Goal: Complete application form

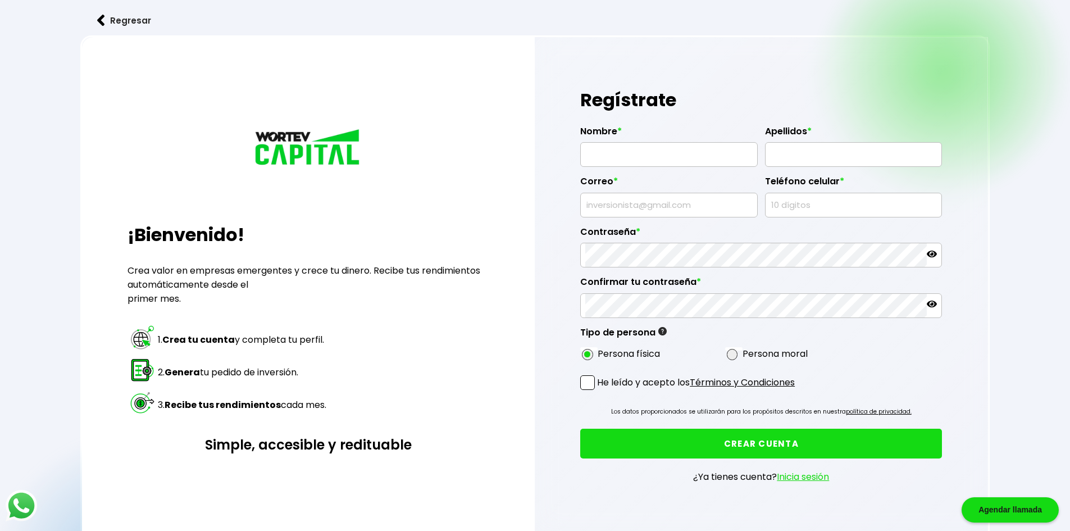
click at [630, 156] on input "text" at bounding box center [668, 155] width 167 height 24
type input "[PERSON_NAME]"
click at [797, 157] on input "text" at bounding box center [853, 155] width 167 height 24
type input "[PERSON_NAME]"
click at [693, 204] on input "text" at bounding box center [668, 205] width 167 height 24
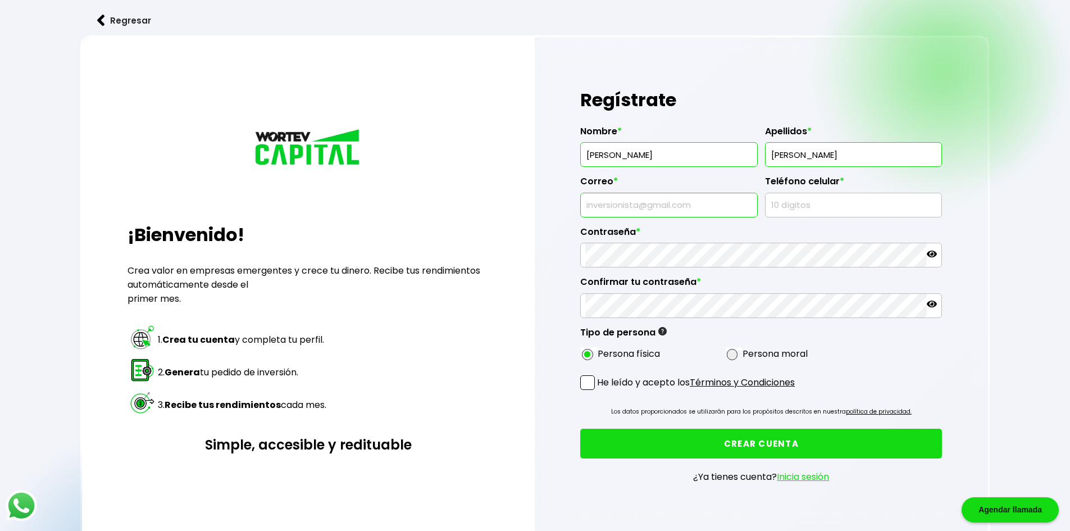
type input "[EMAIL_ADDRESS][DOMAIN_NAME]"
click at [807, 207] on input "text" at bounding box center [853, 205] width 167 height 24
click at [830, 209] on input "44327360" at bounding box center [853, 205] width 167 height 24
type input "4432736089"
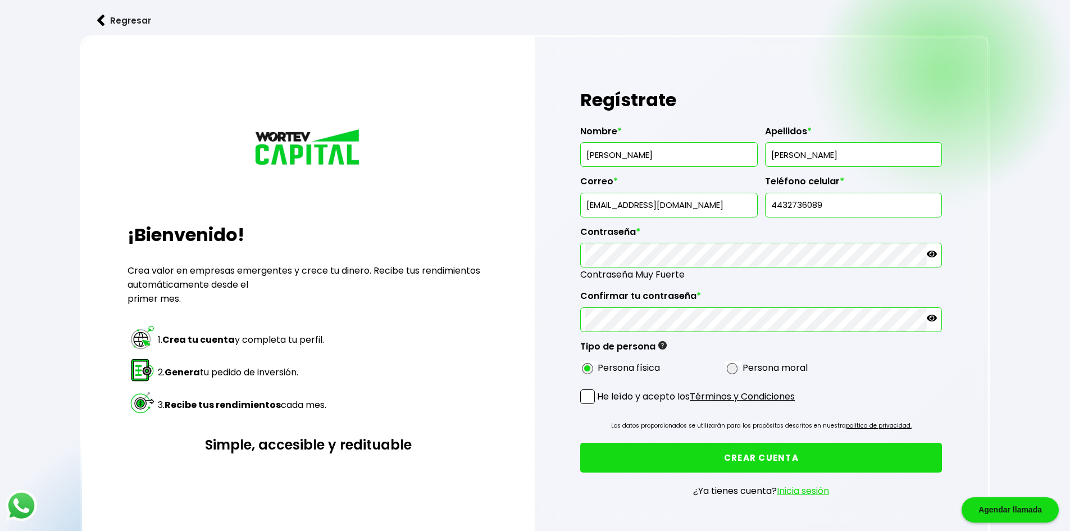
click at [934, 321] on icon at bounding box center [932, 318] width 10 height 10
click at [587, 397] on span at bounding box center [587, 396] width 15 height 15
click at [599, 405] on input "He leído y acepto los Términos y Condiciones" at bounding box center [599, 405] width 0 height 0
click at [767, 458] on button "CREAR CUENTA" at bounding box center [761, 458] width 362 height 30
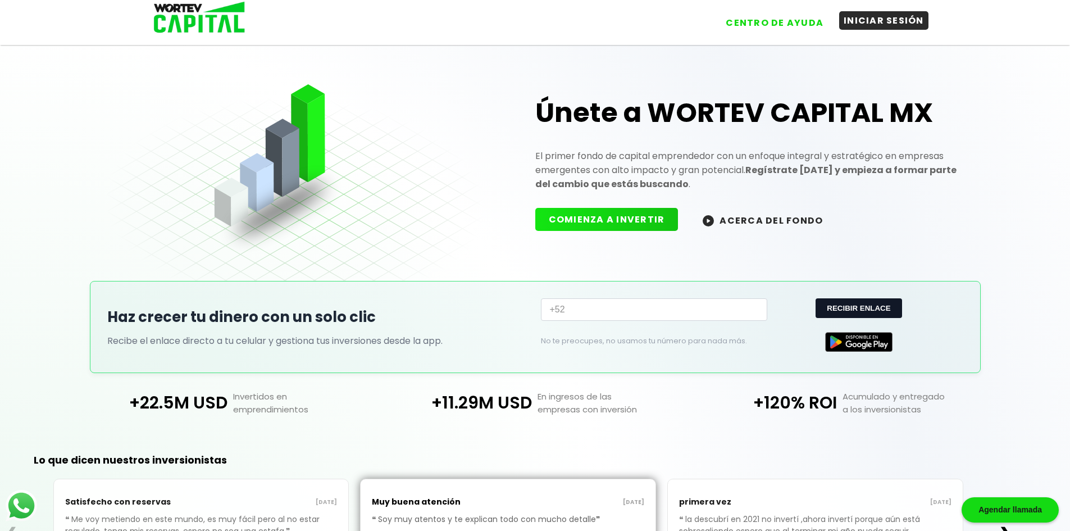
click at [884, 22] on button "INICIAR SESIÓN" at bounding box center [883, 20] width 89 height 19
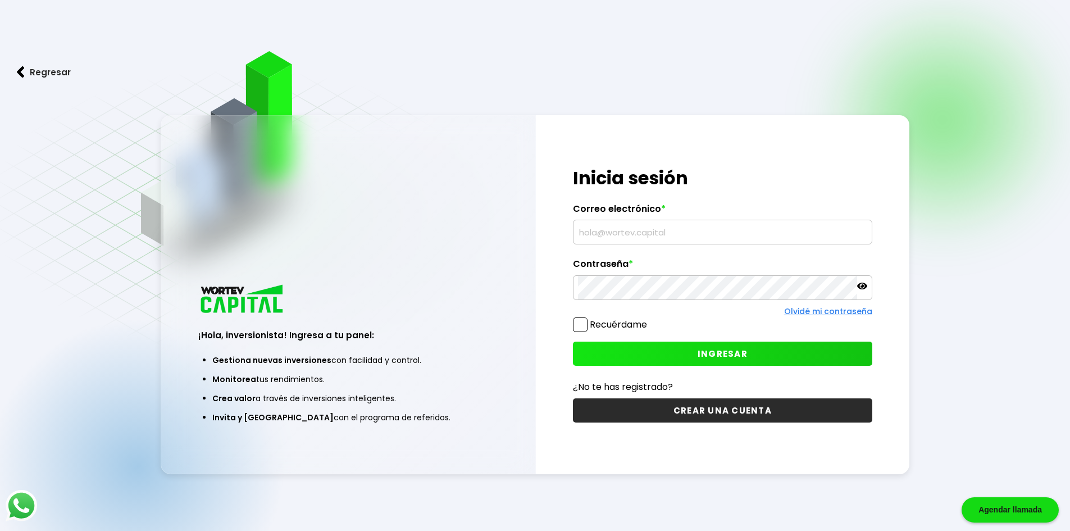
click at [633, 234] on input "text" at bounding box center [722, 232] width 289 height 24
type input "[EMAIL_ADDRESS][DOMAIN_NAME]"
click at [726, 348] on span "INGRESAR" at bounding box center [723, 354] width 50 height 12
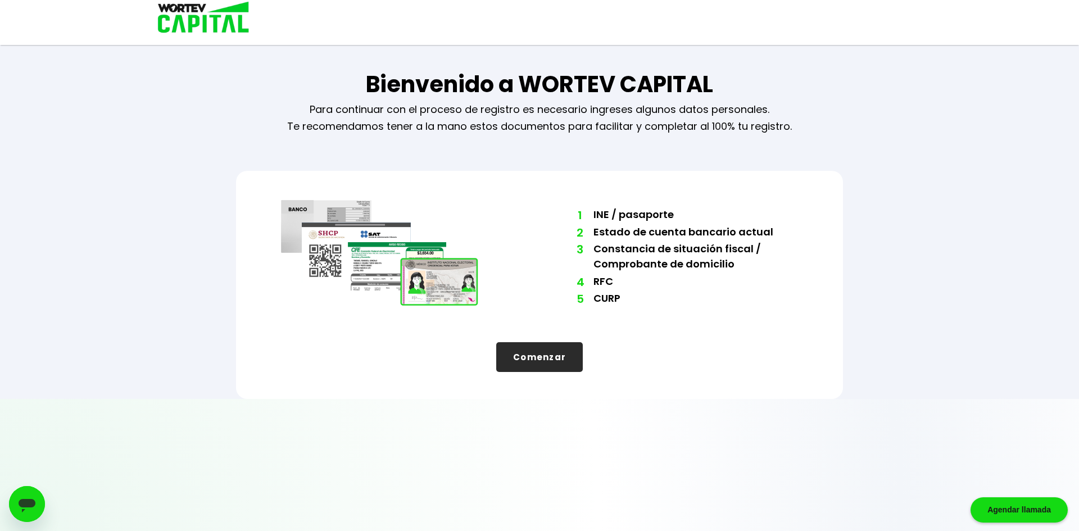
click at [532, 363] on button "Comenzar" at bounding box center [539, 357] width 87 height 30
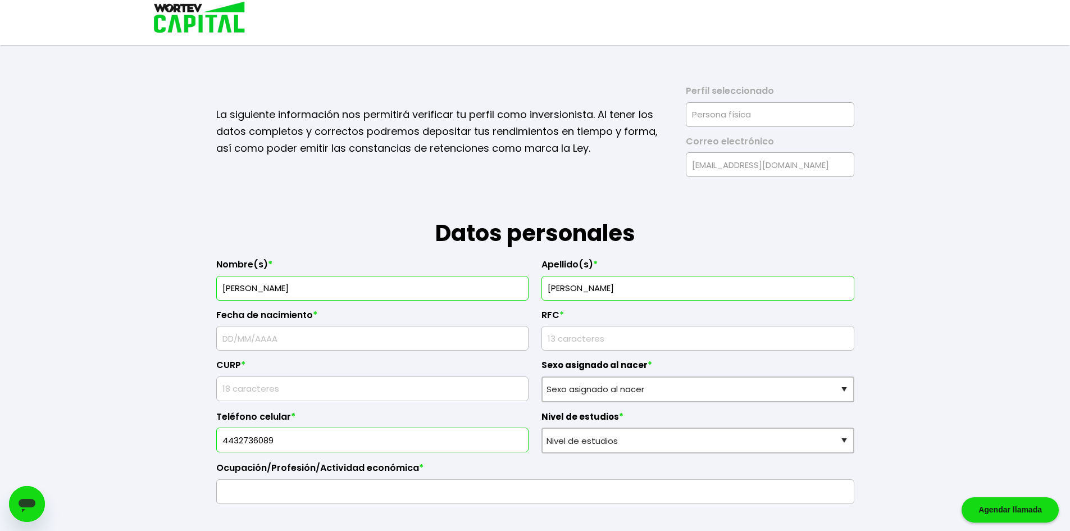
click at [265, 338] on input "text" at bounding box center [372, 338] width 303 height 24
type input "20/01/80"
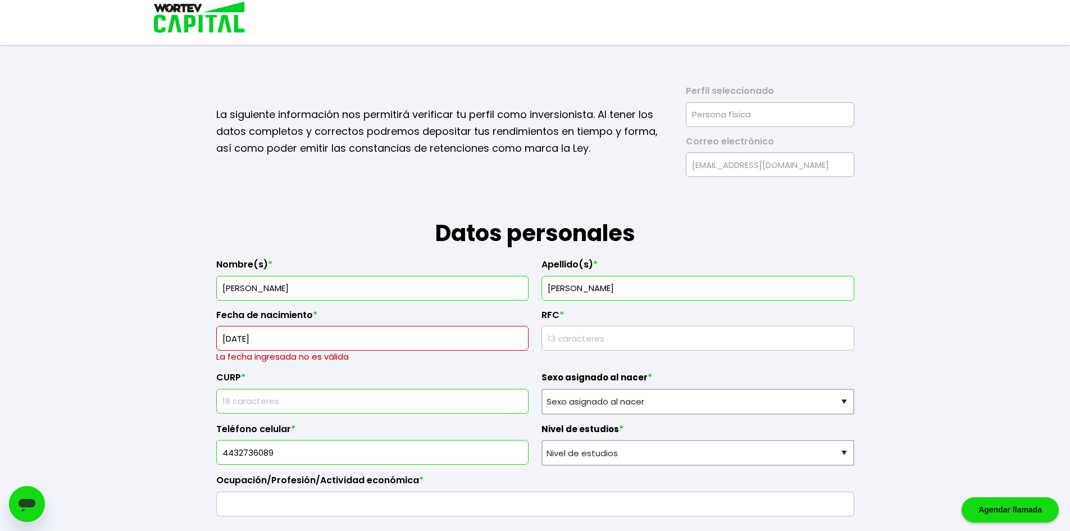
click at [284, 388] on div "CURP *" at bounding box center [372, 389] width 313 height 52
type input "SASM800120MMNNNR02"
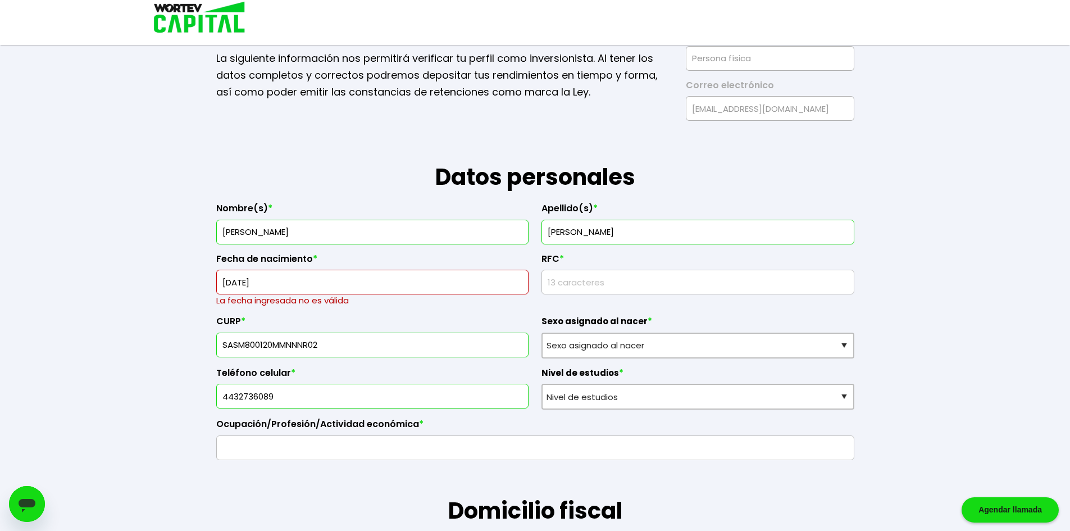
click at [284, 455] on input "text" at bounding box center [535, 448] width 628 height 24
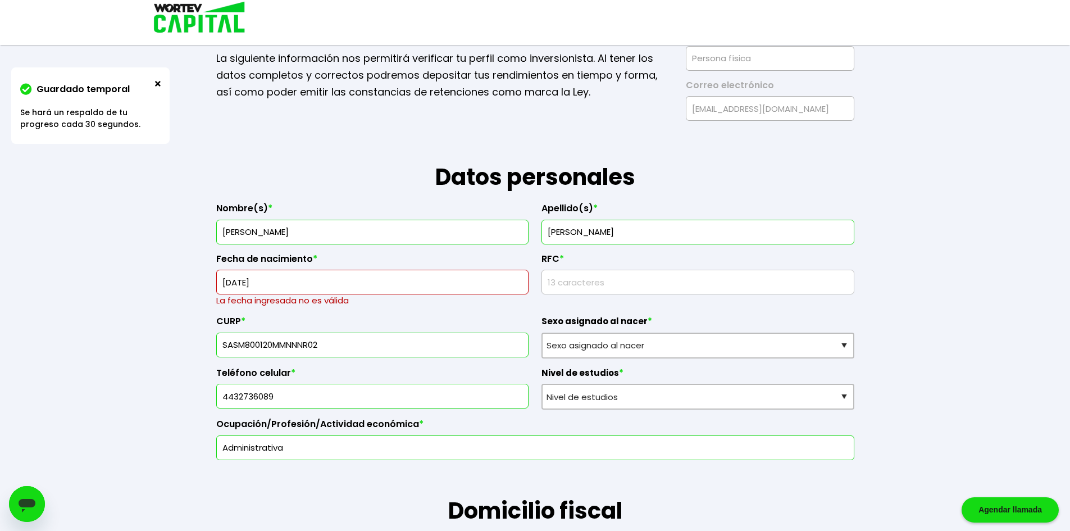
type input "Administrativa"
click at [639, 401] on select "Nivel de estudios Primaria Secundaria Bachillerato Licenciatura Posgrado" at bounding box center [698, 397] width 313 height 26
select select "Licenciatura"
click at [542, 384] on select "Nivel de estudios Primaria Secundaria Bachillerato Licenciatura Posgrado" at bounding box center [698, 397] width 313 height 26
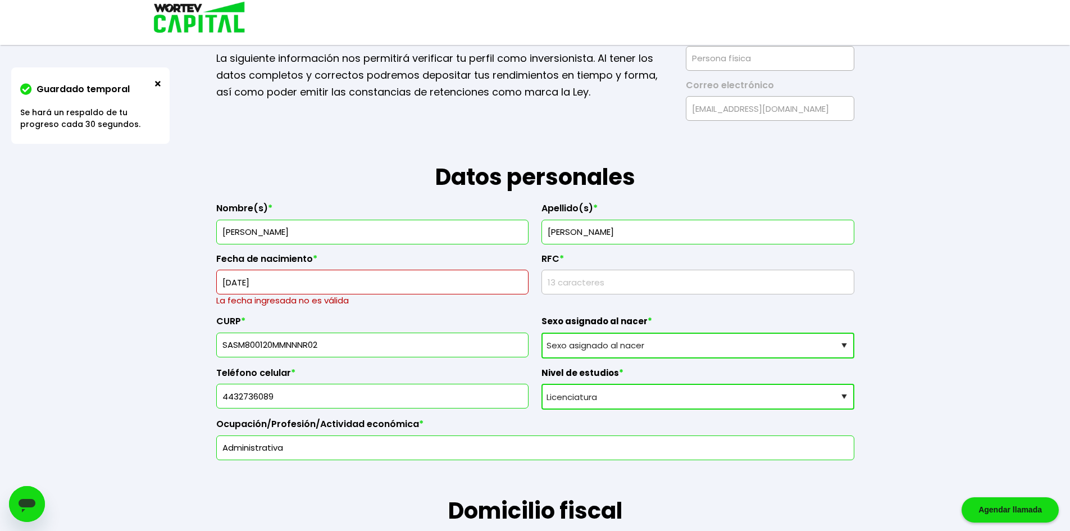
click at [579, 346] on select "Sexo asignado al nacer Hombre Mujer Prefiero no contestar" at bounding box center [698, 346] width 313 height 26
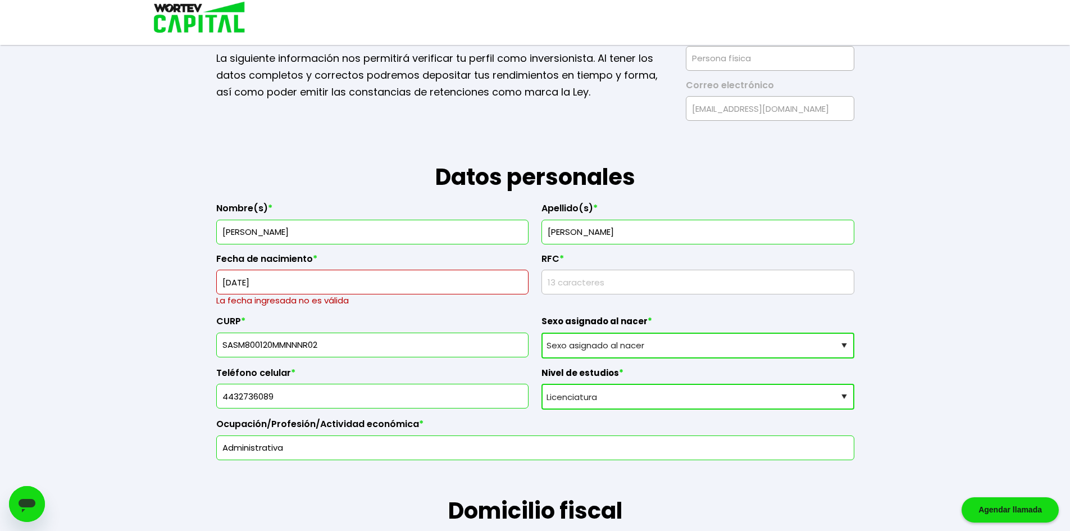
select select "Mujer"
click at [542, 333] on select "Sexo asignado al nacer Hombre Mujer Prefiero no contestar" at bounding box center [698, 346] width 313 height 26
click at [558, 282] on input "rfc" at bounding box center [698, 282] width 303 height 24
click at [252, 281] on input "20/01/80" at bounding box center [372, 282] width 303 height 24
click at [280, 284] on input "20/01/80" at bounding box center [372, 282] width 303 height 24
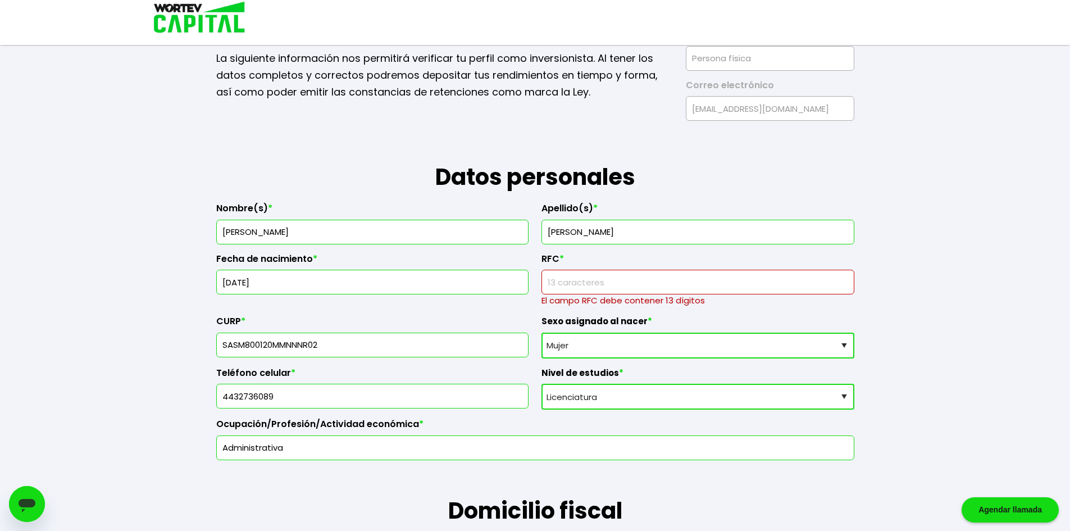
type input "20/01/1980"
click at [577, 288] on input "rfc" at bounding box center [698, 282] width 303 height 24
type input "IEM950525126"
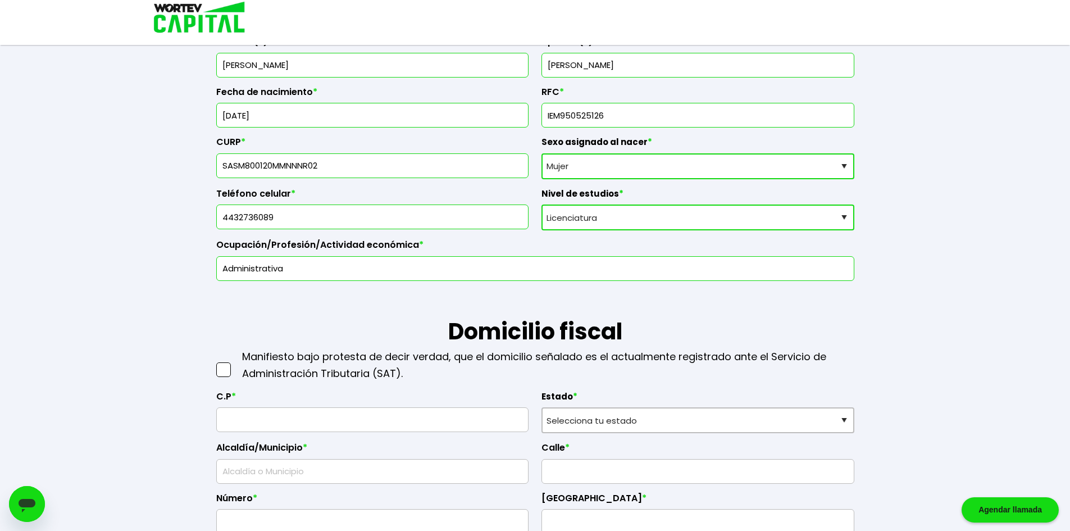
scroll to position [225, 0]
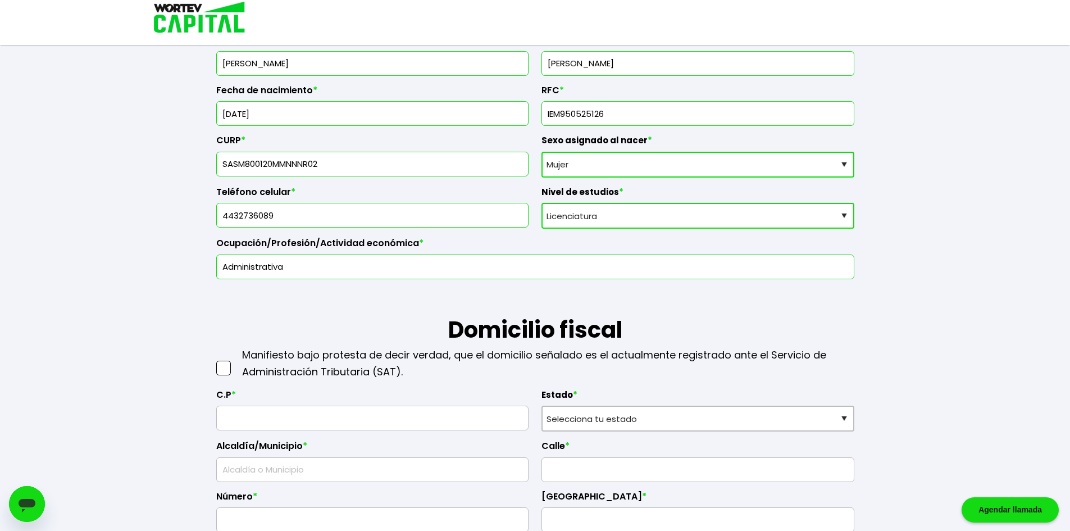
click at [226, 371] on div at bounding box center [224, 364] width 17 height 34
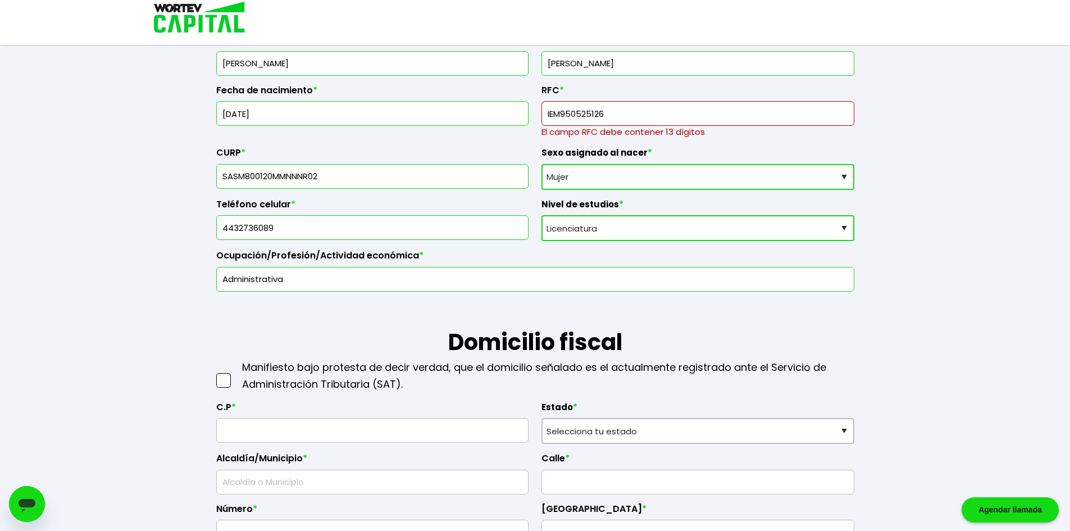
click at [217, 381] on span at bounding box center [223, 380] width 15 height 15
click at [235, 375] on input "checkbox" at bounding box center [235, 375] width 0 height 0
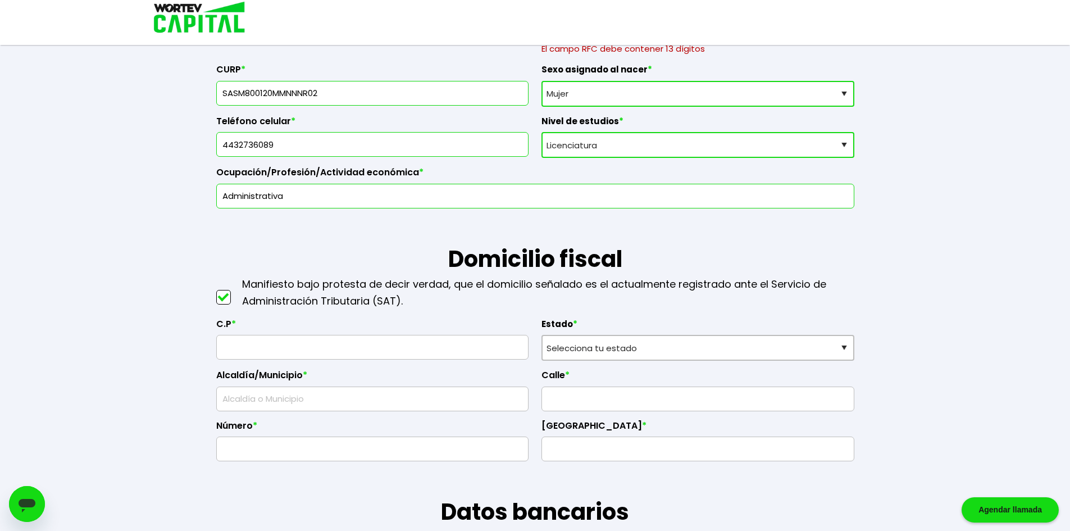
scroll to position [337, 0]
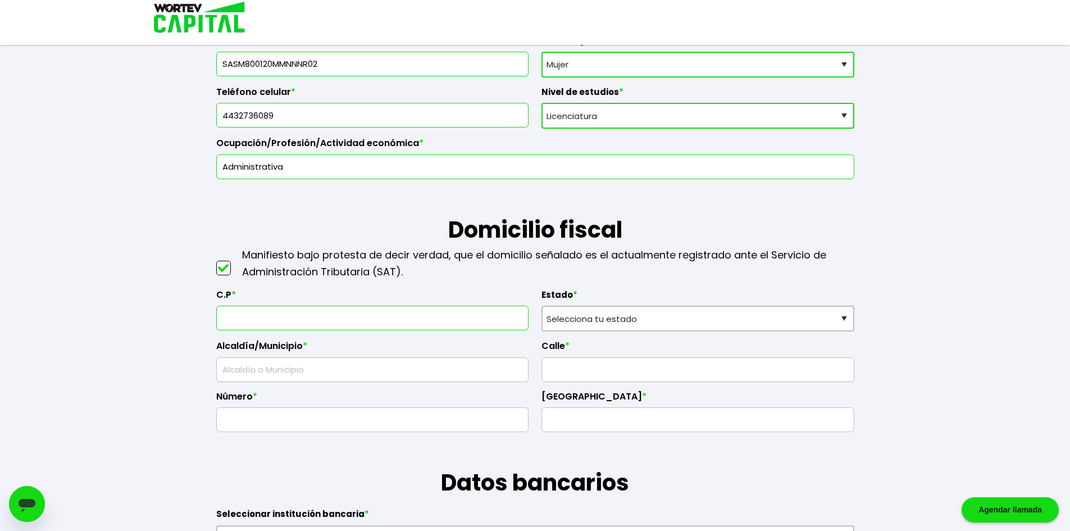
drag, startPoint x: 373, startPoint y: 311, endPoint x: 379, endPoint y: 314, distance: 6.1
click at [373, 311] on input "text" at bounding box center [372, 318] width 303 height 24
type input "58060"
type input "Morelia"
type input "Alberto Oviedo Mota"
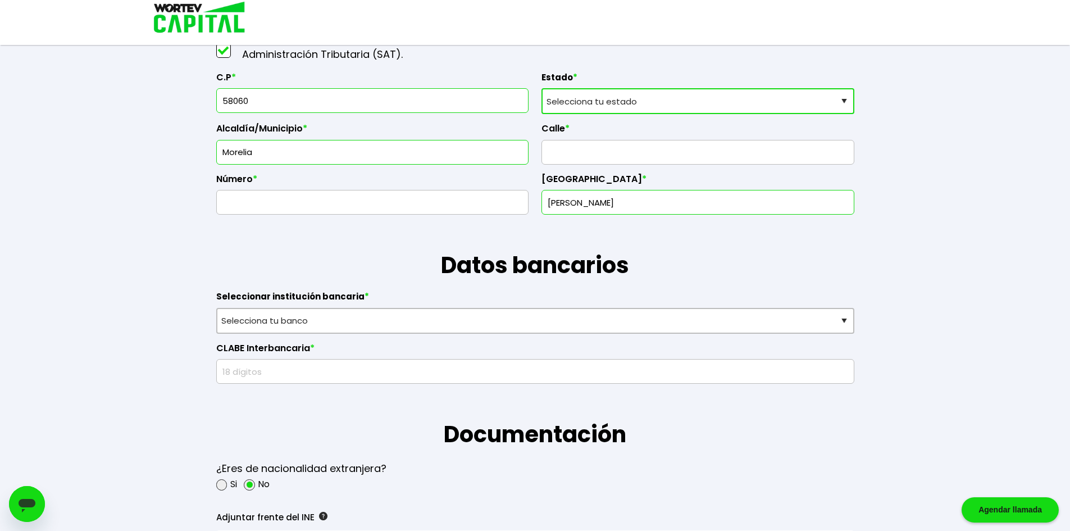
scroll to position [562, 0]
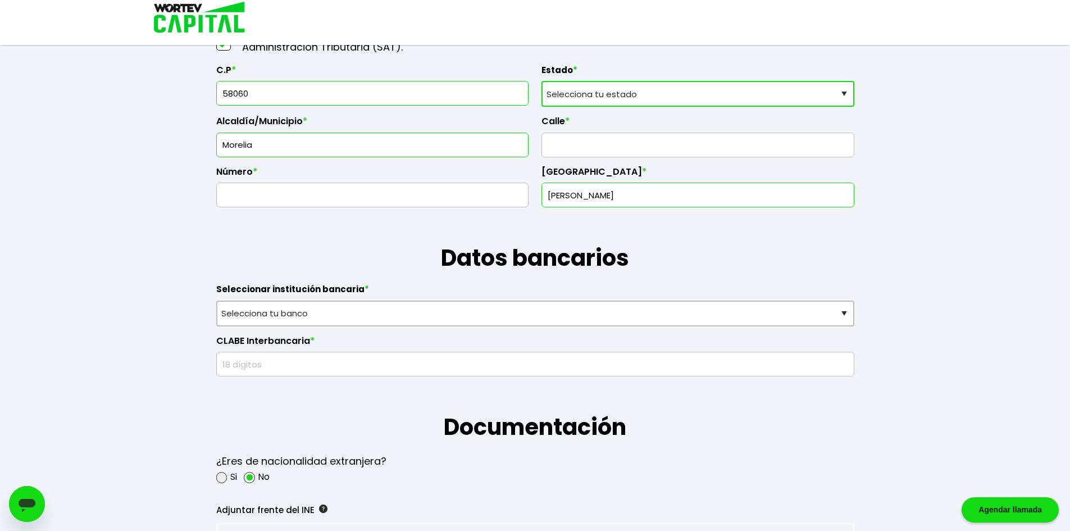
click at [559, 327] on div "CLABE Interbancaria *" at bounding box center [535, 351] width 638 height 51
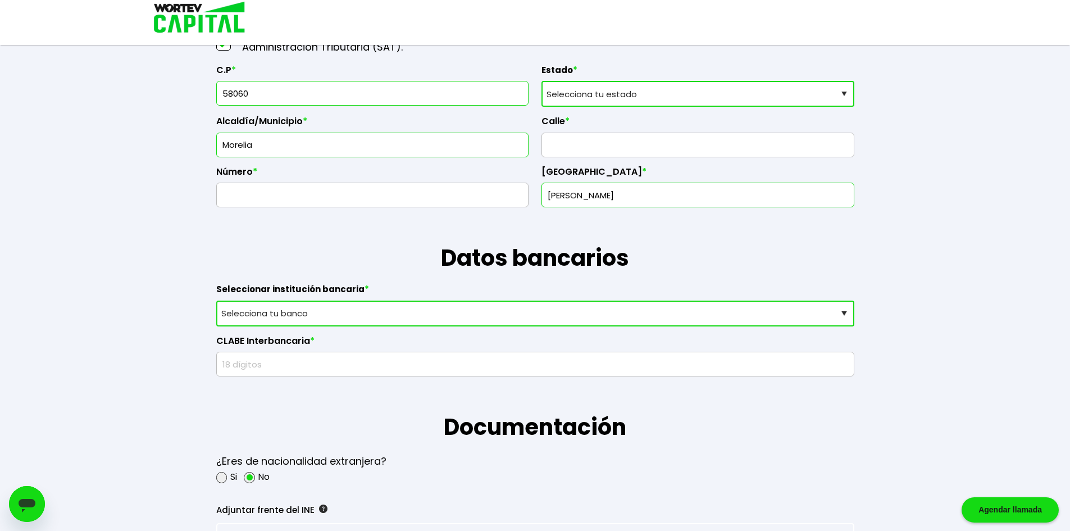
click at [564, 319] on select "Selecciona tu banco ABC Capital Actinver Afirme Albo ASP Banamex Banbajio Banco…" at bounding box center [535, 314] width 638 height 26
click at [563, 322] on select "Selecciona tu banco ABC Capital Actinver Afirme Albo ASP Banamex Banbajio Banco…" at bounding box center [535, 314] width 638 height 26
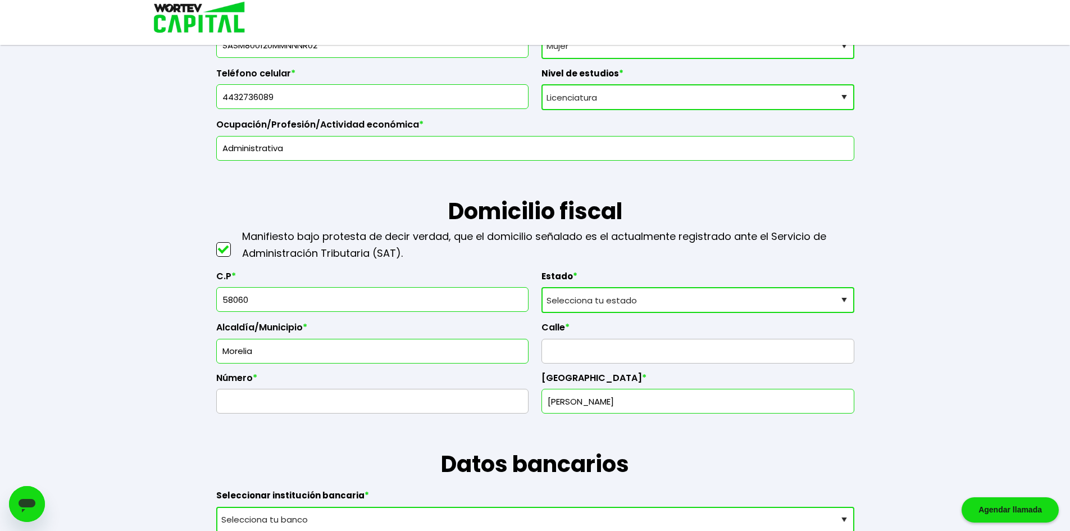
scroll to position [112, 0]
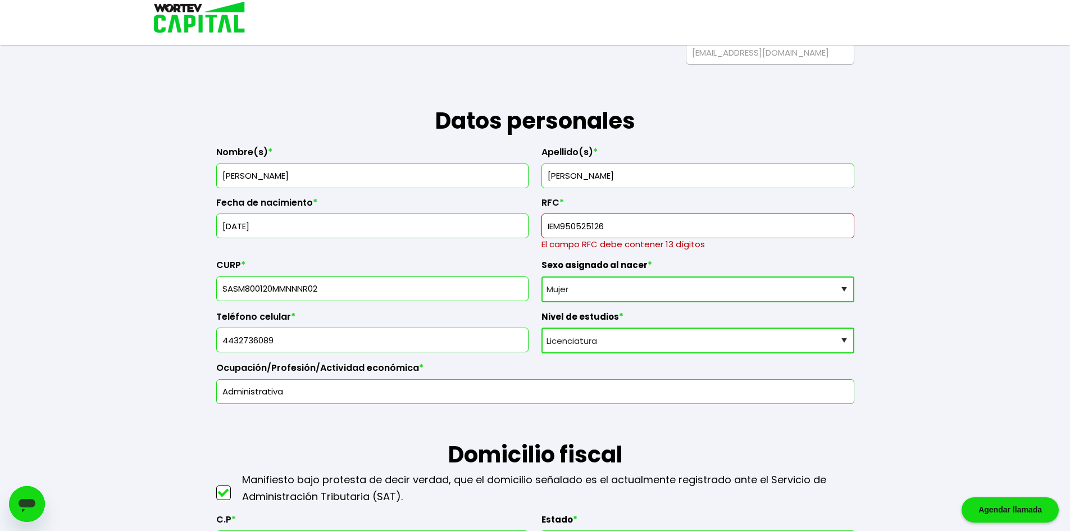
drag, startPoint x: 606, startPoint y: 224, endPoint x: 490, endPoint y: 238, distance: 117.1
click at [490, 238] on div "Nombre(s) * MARIA Apellido(s) * SANCHEZ SANCHEZ Fecha de nacimiento * 20/01/198…" at bounding box center [535, 271] width 638 height 266
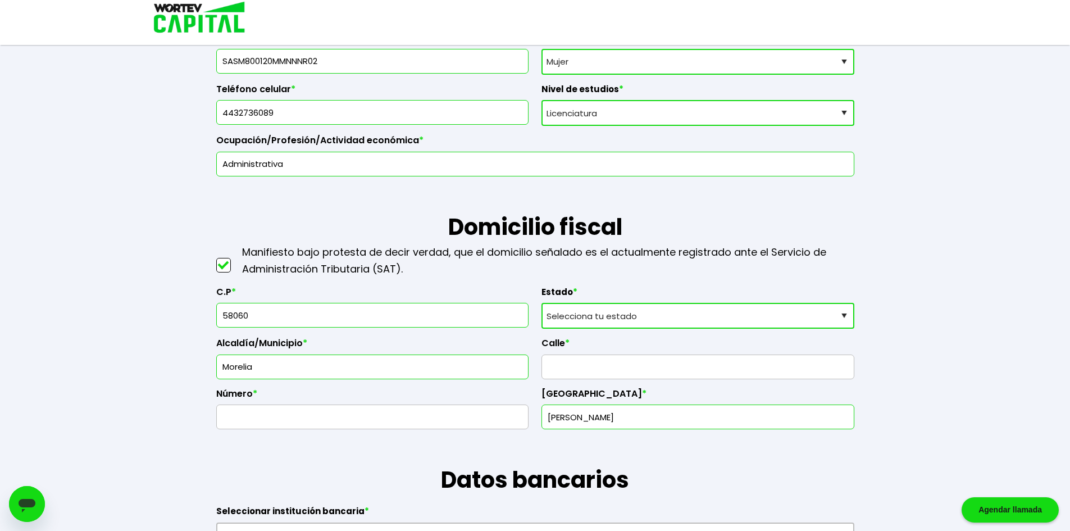
scroll to position [337, 0]
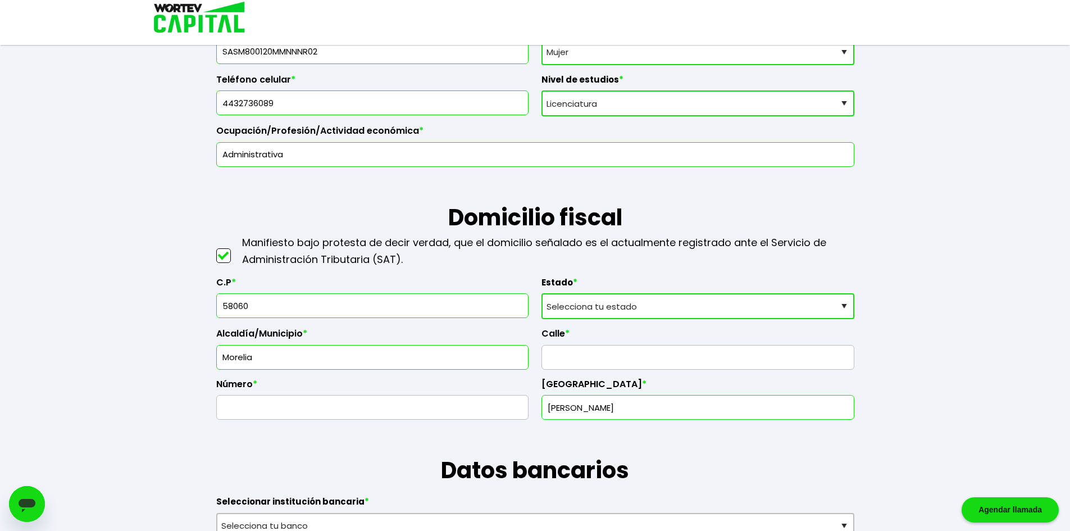
type input "SASM800120629"
click at [601, 314] on select "Selecciona tu estado Aguascalientes Baja California Baja California Sur Campech…" at bounding box center [698, 306] width 313 height 26
select select "MI"
click at [542, 293] on select "Selecciona tu estado Aguascalientes Baja California Baja California Sur Campech…" at bounding box center [698, 306] width 313 height 26
click at [342, 353] on input "Morelia" at bounding box center [372, 358] width 303 height 24
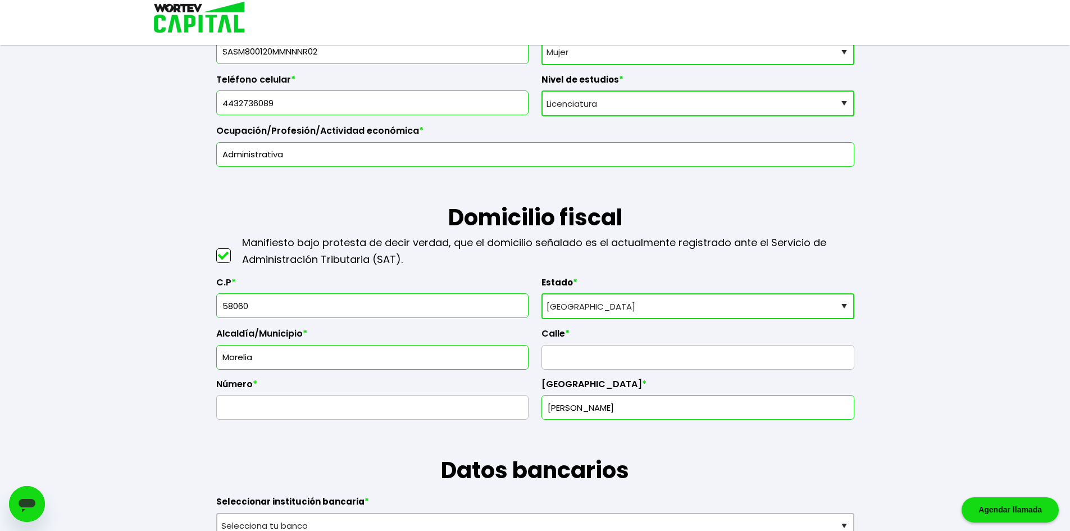
click at [272, 303] on input "58060" at bounding box center [372, 306] width 303 height 24
click at [579, 406] on input "Alberto Oviedo Mota" at bounding box center [698, 408] width 303 height 24
click at [577, 358] on input "text" at bounding box center [698, 358] width 303 height 24
type input "av america mexicana"
click at [433, 303] on input "58060" at bounding box center [372, 306] width 303 height 24
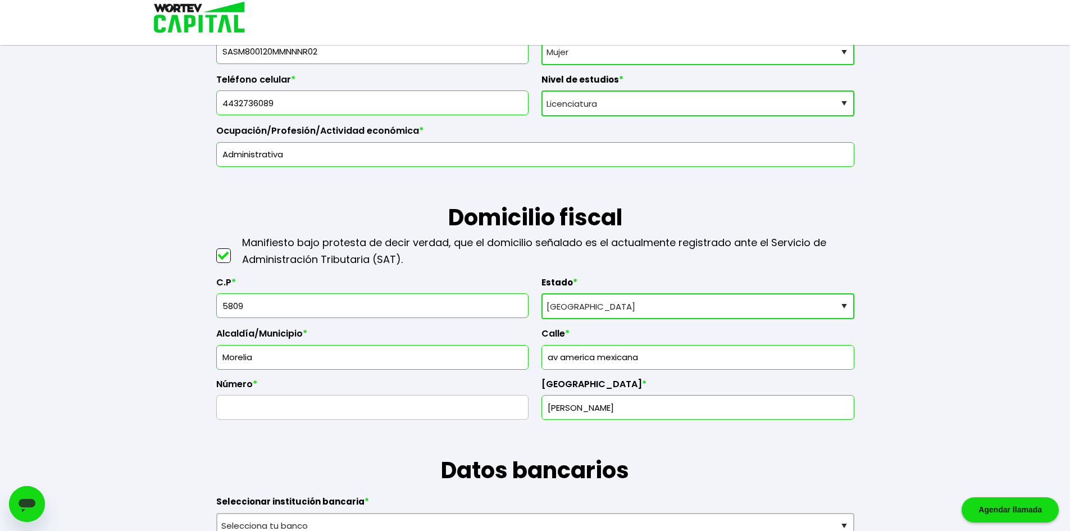
type input "58095"
type input "Villas del Sur II"
type input "58095"
click at [375, 405] on input "text" at bounding box center [372, 408] width 303 height 24
type input "560"
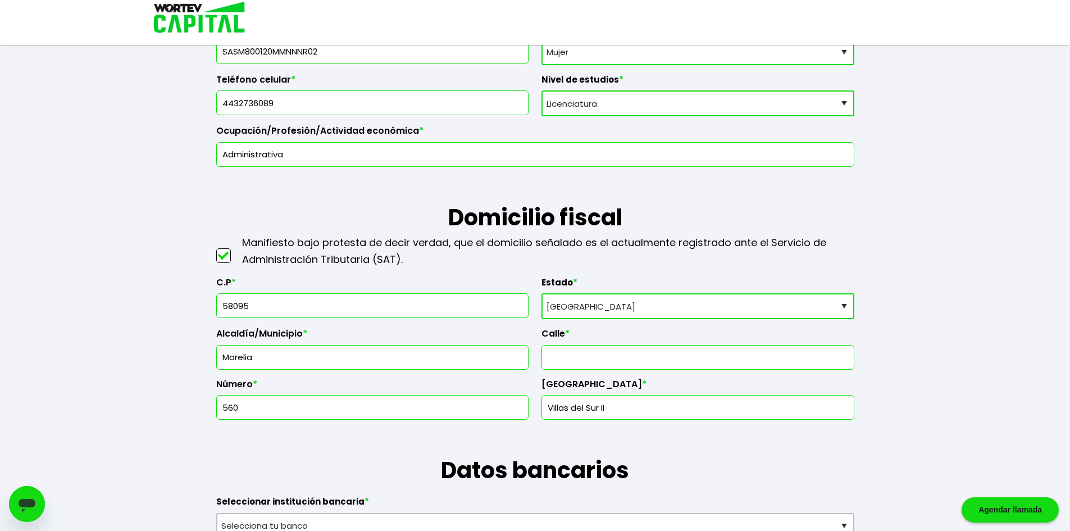
click at [642, 402] on input "Villas del Sur II" at bounding box center [698, 408] width 303 height 24
drag, startPoint x: 638, startPoint y: 407, endPoint x: 501, endPoint y: 416, distance: 137.3
click at [501, 416] on div "C.P * 58095 Estado * Selecciona tu estado Aguascalientes Baja California Baja C…" at bounding box center [535, 344] width 638 height 152
type input "g"
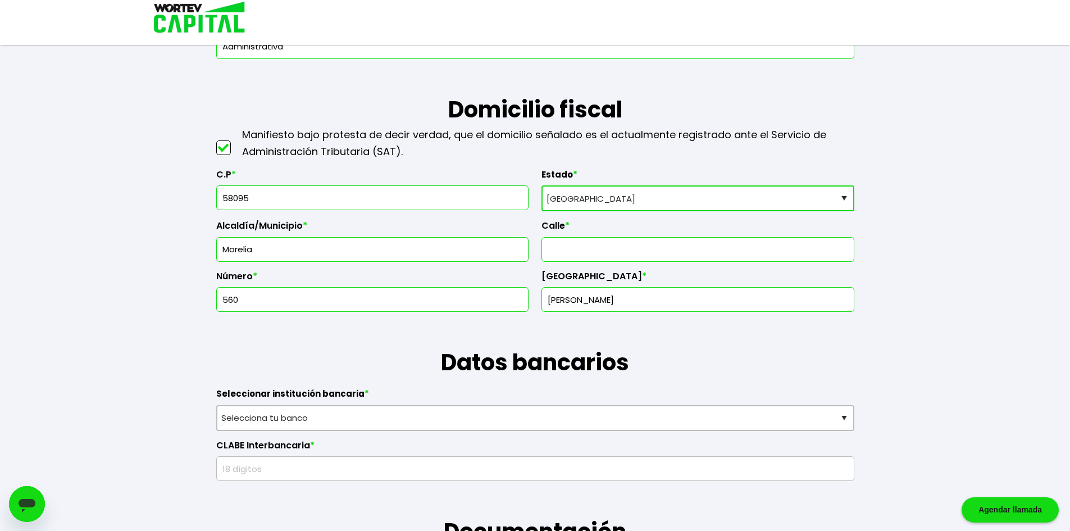
scroll to position [449, 0]
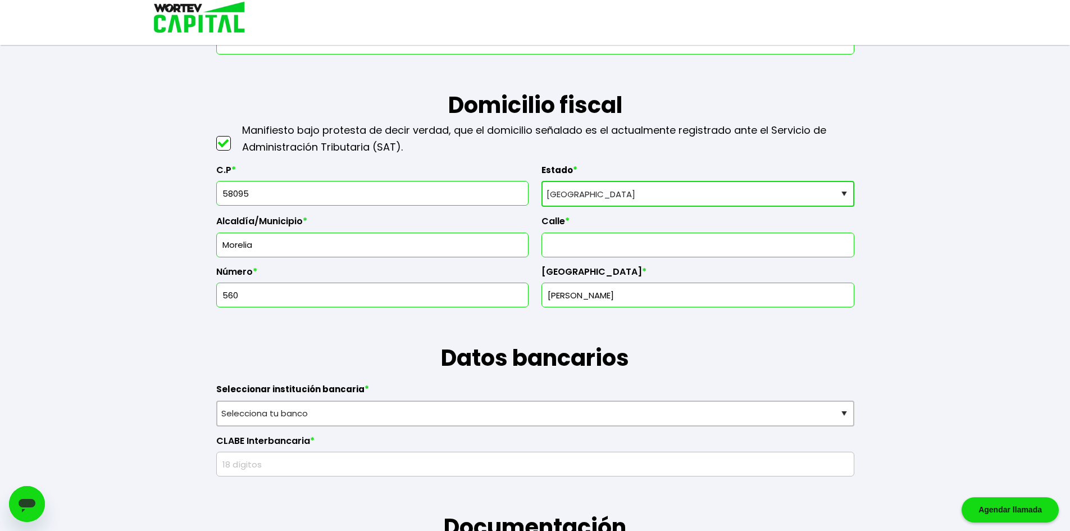
type input "maximo bravo"
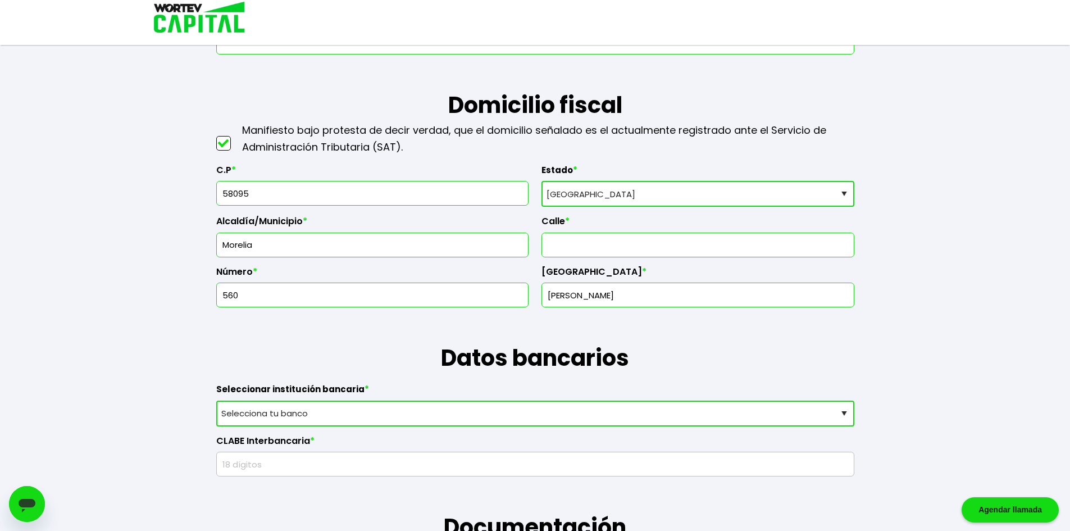
click at [325, 409] on select "Selecciona tu banco ABC Capital Actinver Afirme Albo ASP Banamex Banbajio Banco…" at bounding box center [535, 414] width 638 height 26
select select "HSBC"
click at [216, 401] on select "Selecciona tu banco ABC Capital Actinver Afirme Albo ASP Banamex Banbajio Banco…" at bounding box center [535, 414] width 638 height 26
click at [271, 466] on input "text" at bounding box center [535, 464] width 628 height 24
click at [337, 465] on input "text" at bounding box center [535, 464] width 628 height 24
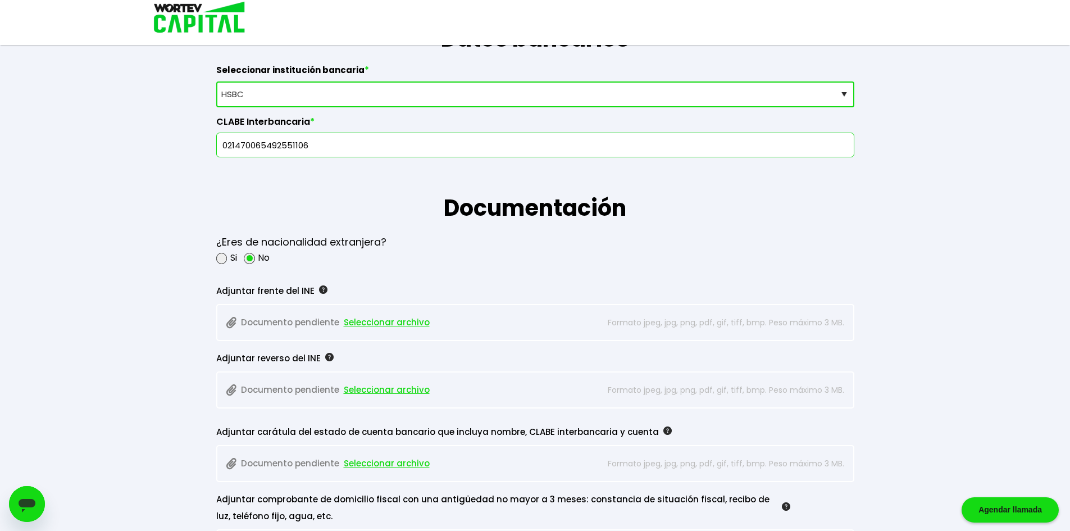
scroll to position [787, 0]
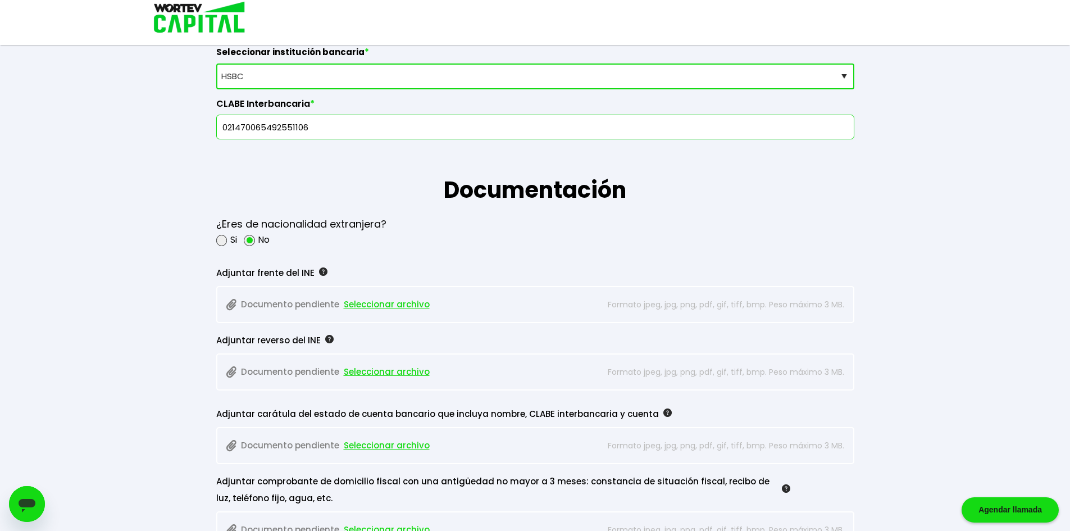
type input "021470065492551106"
click at [401, 303] on span "Seleccionar archivo" at bounding box center [387, 304] width 86 height 17
click at [380, 371] on span "Seleccionar archivo" at bounding box center [387, 372] width 86 height 17
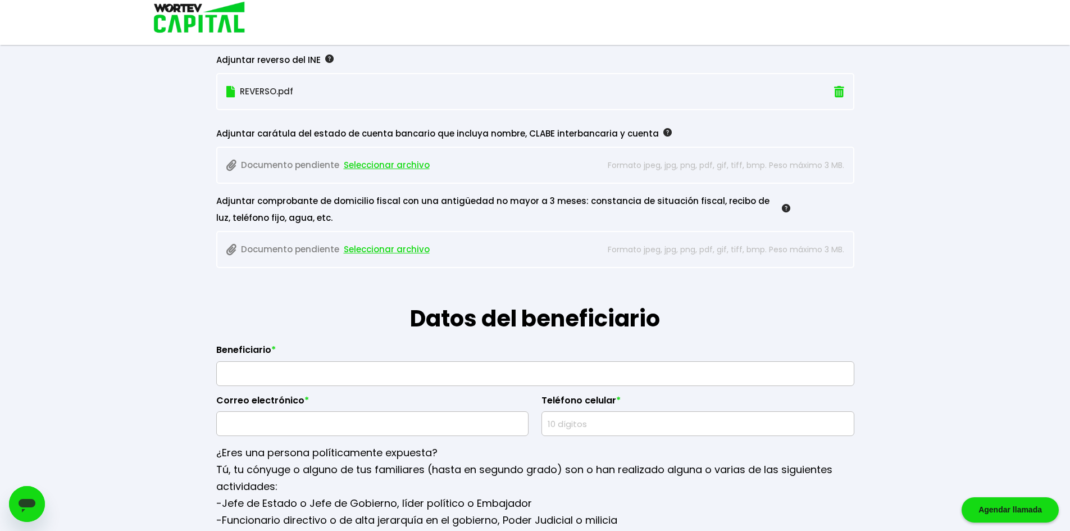
scroll to position [1067, 0]
click at [383, 251] on span "Seleccionar archivo" at bounding box center [387, 248] width 86 height 17
click at [307, 370] on input "text" at bounding box center [535, 373] width 628 height 24
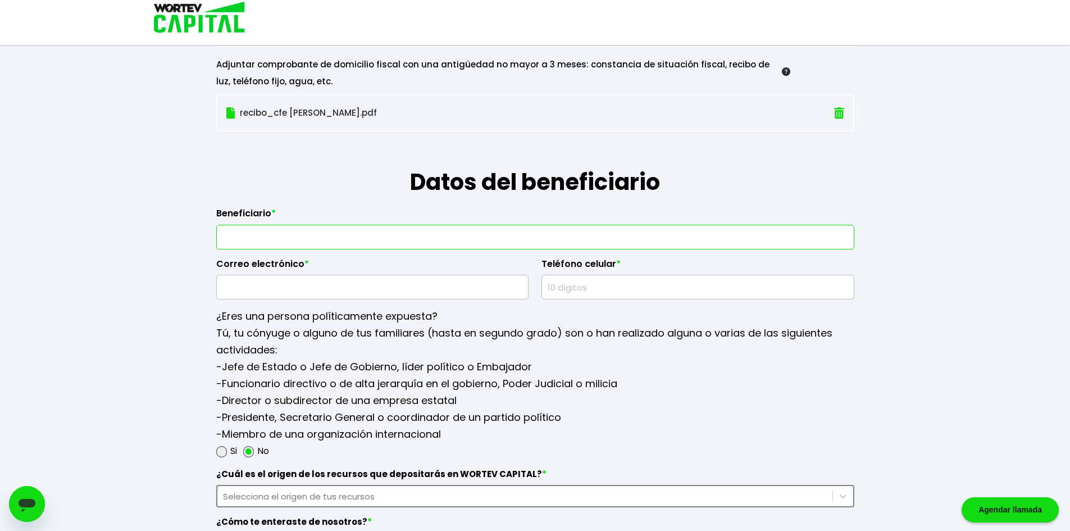
scroll to position [1236, 0]
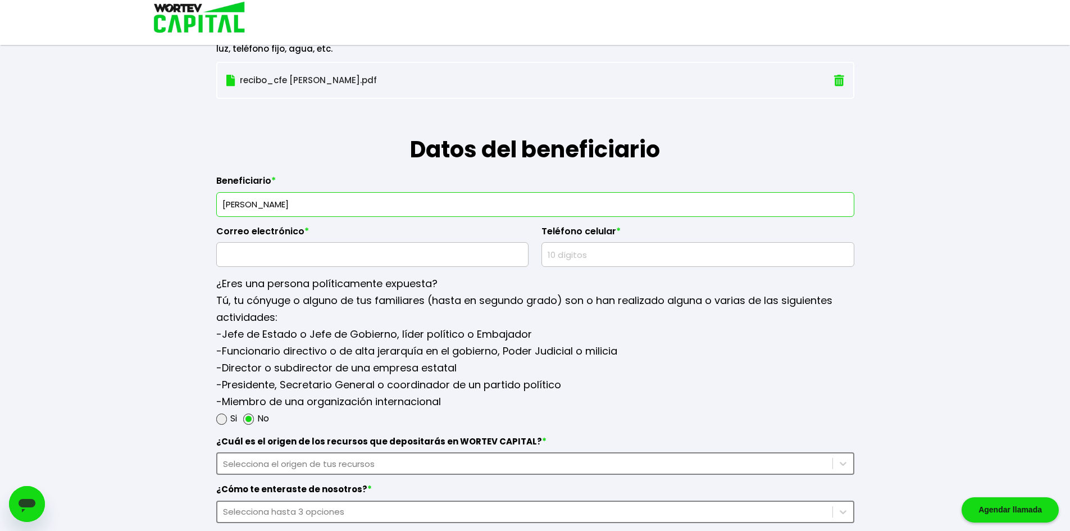
type input "Ana Silvia Lopez Espinosa"
click at [244, 246] on input "text" at bounding box center [372, 255] width 303 height 24
type input "alpe"
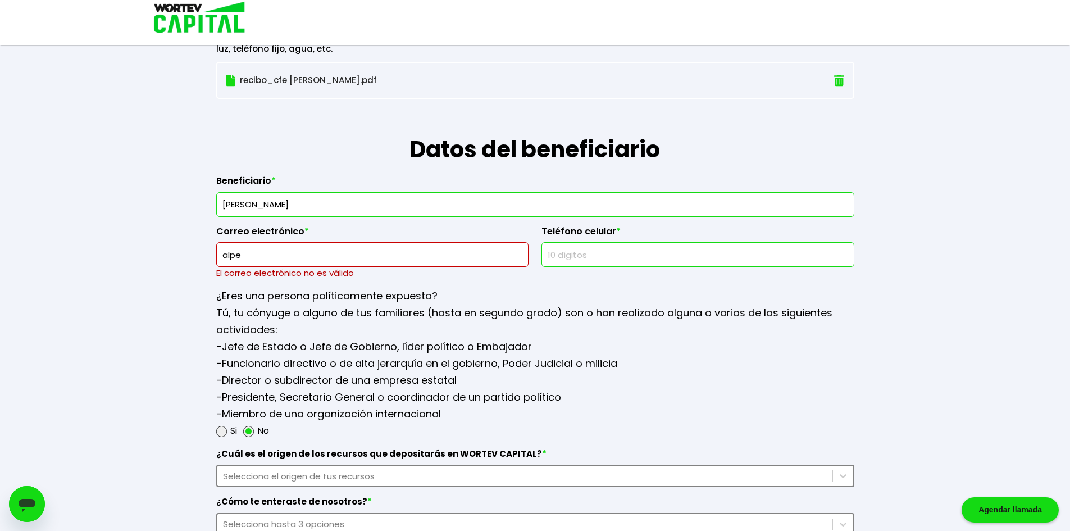
click at [591, 252] on input "text" at bounding box center [698, 255] width 303 height 24
type input "3511115598"
click at [336, 256] on input "alpe" at bounding box center [372, 255] width 303 height 24
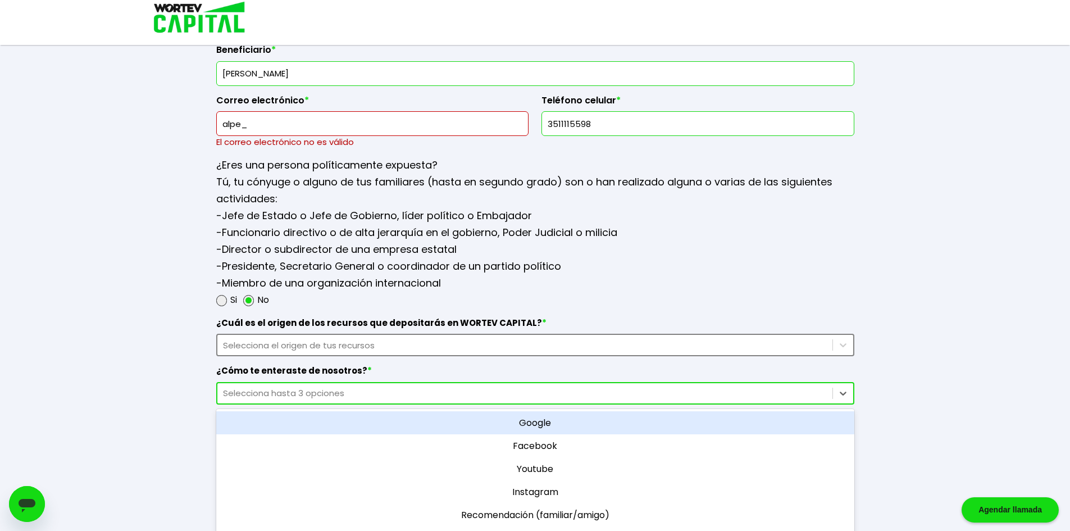
click at [338, 387] on div "Selecciona hasta 3 opciones" at bounding box center [525, 393] width 604 height 13
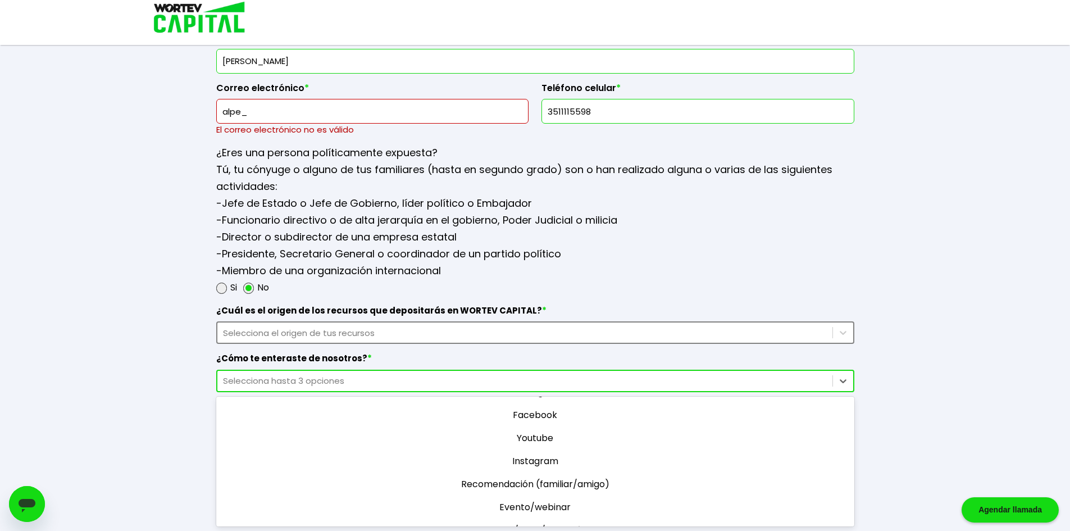
scroll to position [0, 0]
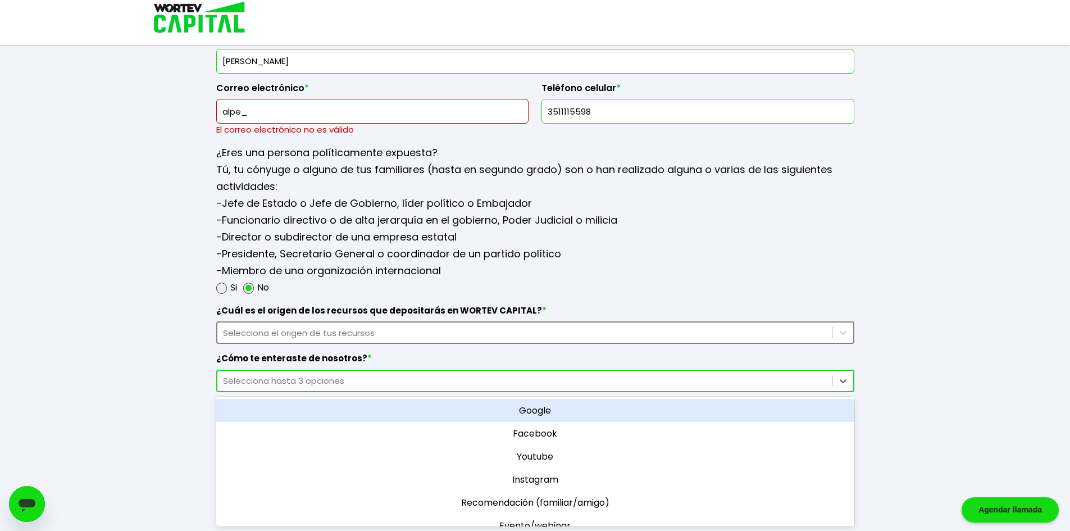
click at [533, 413] on div "Google" at bounding box center [535, 410] width 638 height 23
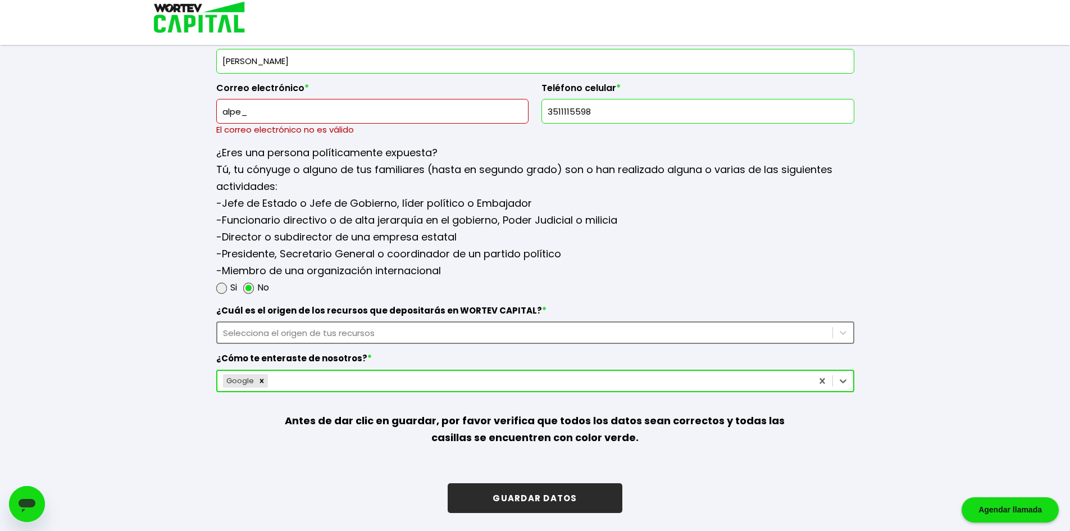
click at [315, 335] on div "Selecciona el origen de tus recursos" at bounding box center [525, 332] width 604 height 13
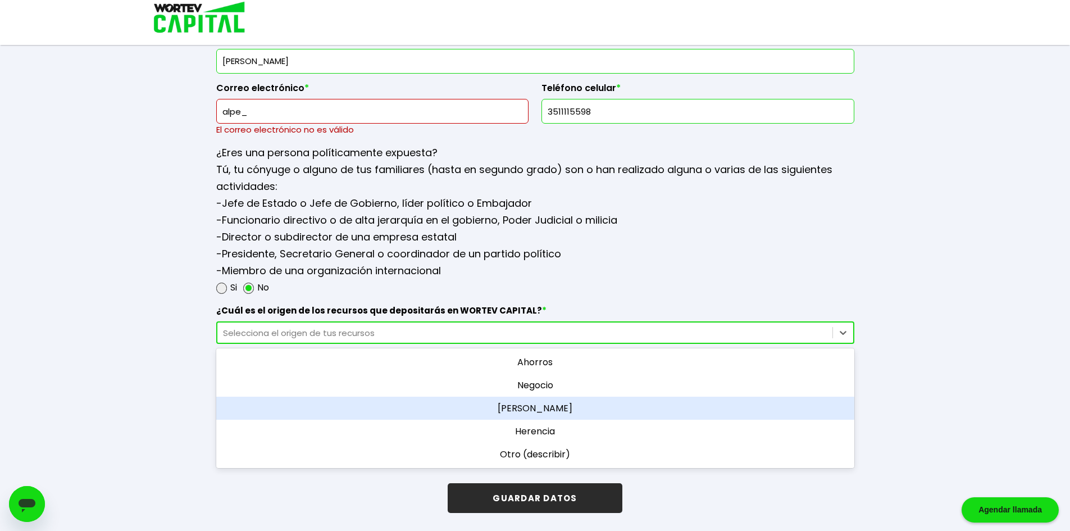
click at [542, 410] on div "Sueldo" at bounding box center [535, 408] width 638 height 23
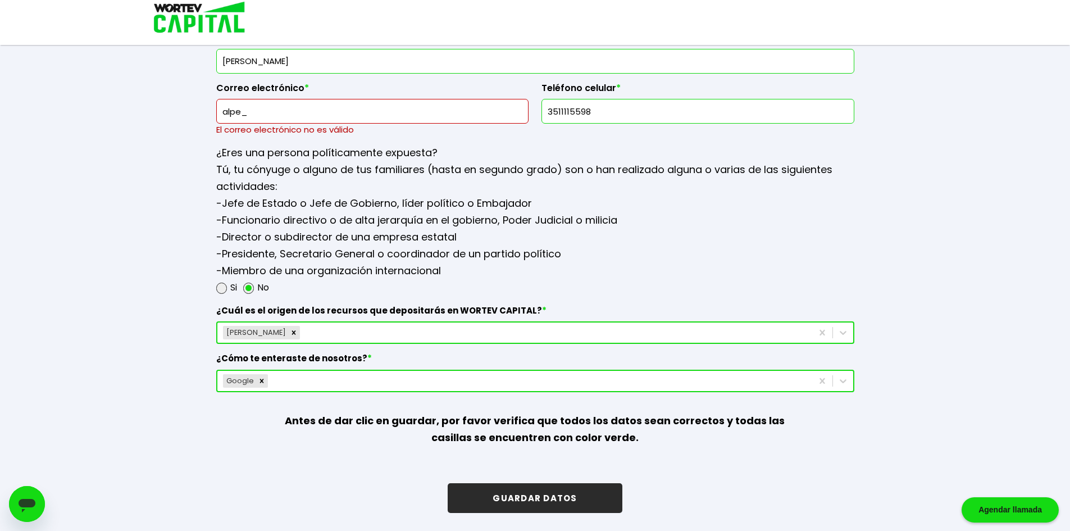
click at [284, 123] on input "alpe_" at bounding box center [372, 111] width 303 height 24
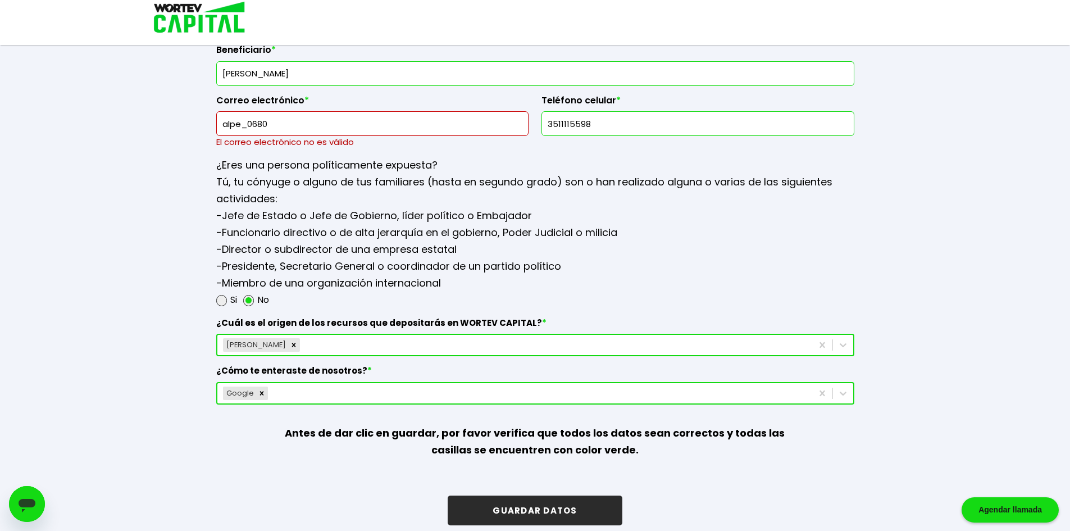
scroll to position [1379, 0]
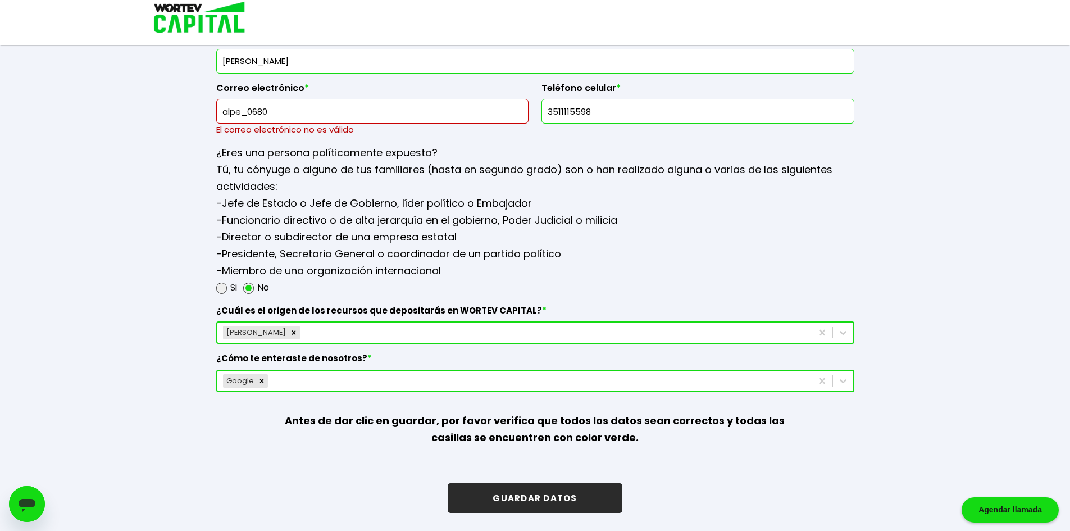
drag, startPoint x: 287, startPoint y: 113, endPoint x: 184, endPoint y: 103, distance: 103.3
paste input "sle.iem2022@gmail.com"
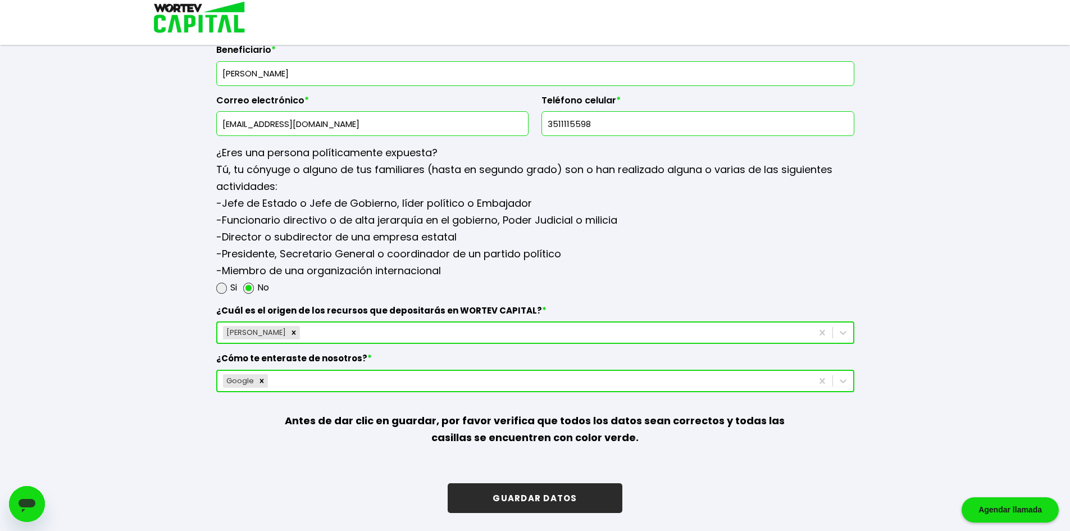
scroll to position [1367, 0]
type input "asle.iem2022@gmail.com"
click at [516, 497] on button "GUARDAR DATOS" at bounding box center [535, 498] width 174 height 30
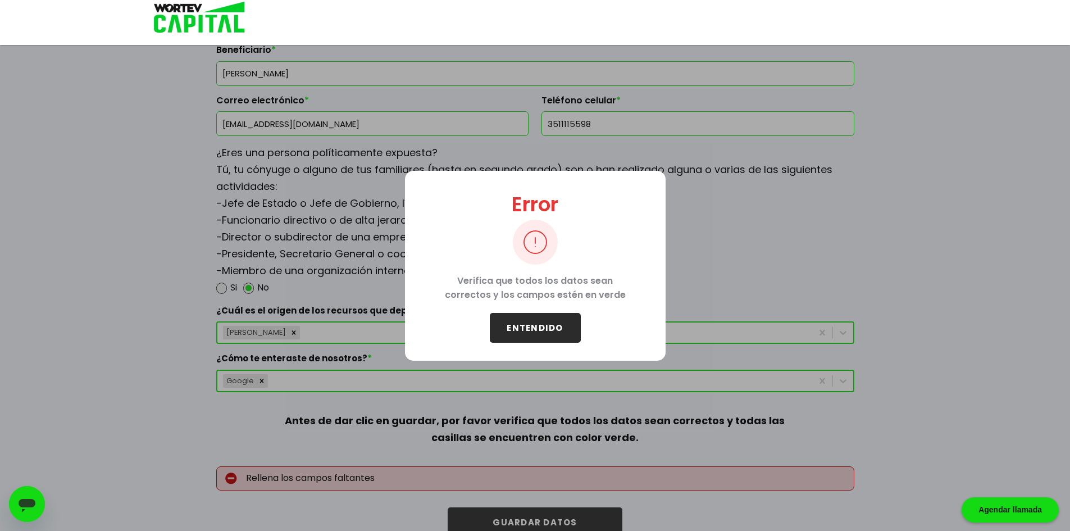
click at [515, 338] on button "ENTENDIDO" at bounding box center [535, 328] width 91 height 30
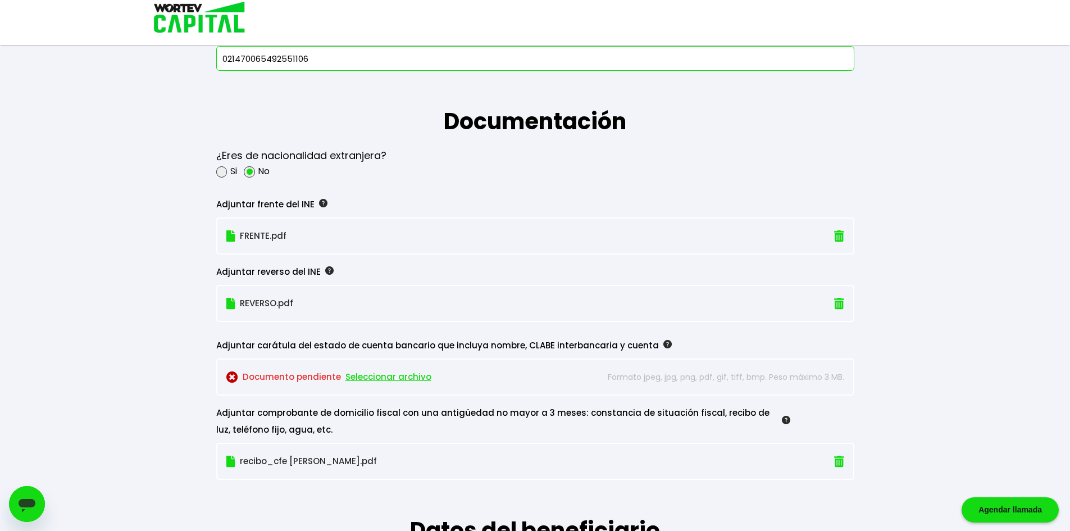
scroll to position [829, 0]
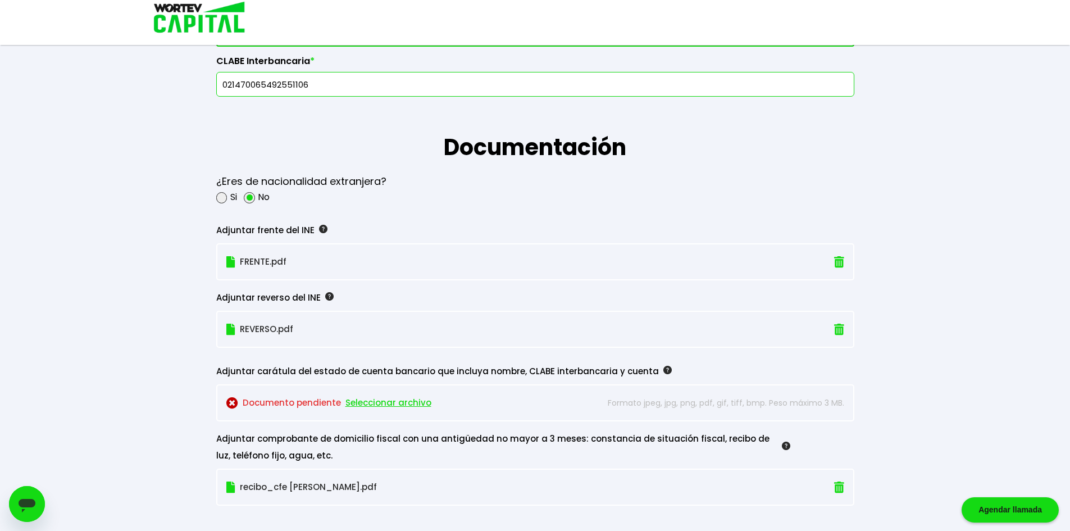
click at [269, 399] on p "Documento pendiente Seleccionar archivo" at bounding box center [409, 402] width 367 height 17
click at [389, 405] on span "Seleccionar archivo" at bounding box center [389, 402] width 86 height 17
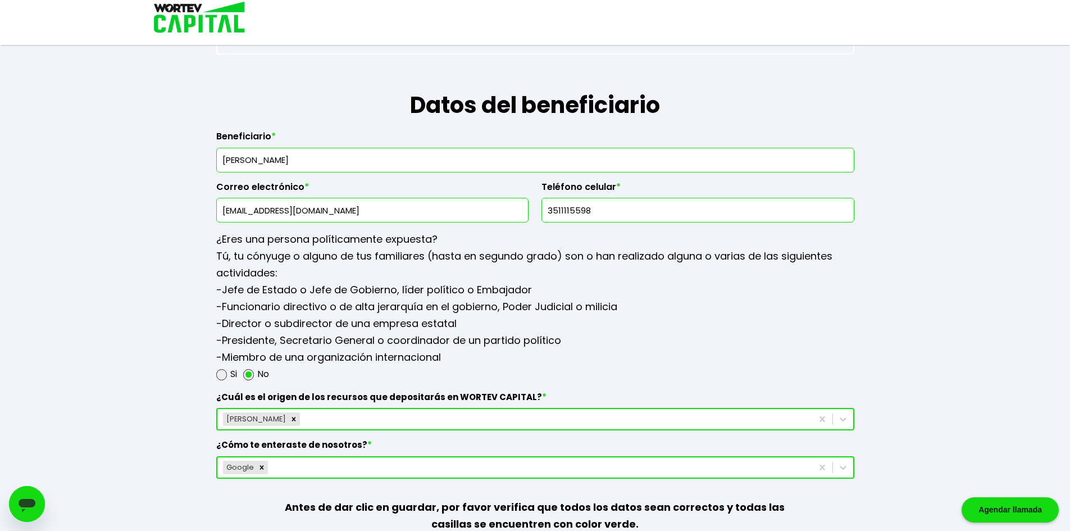
scroll to position [1367, 0]
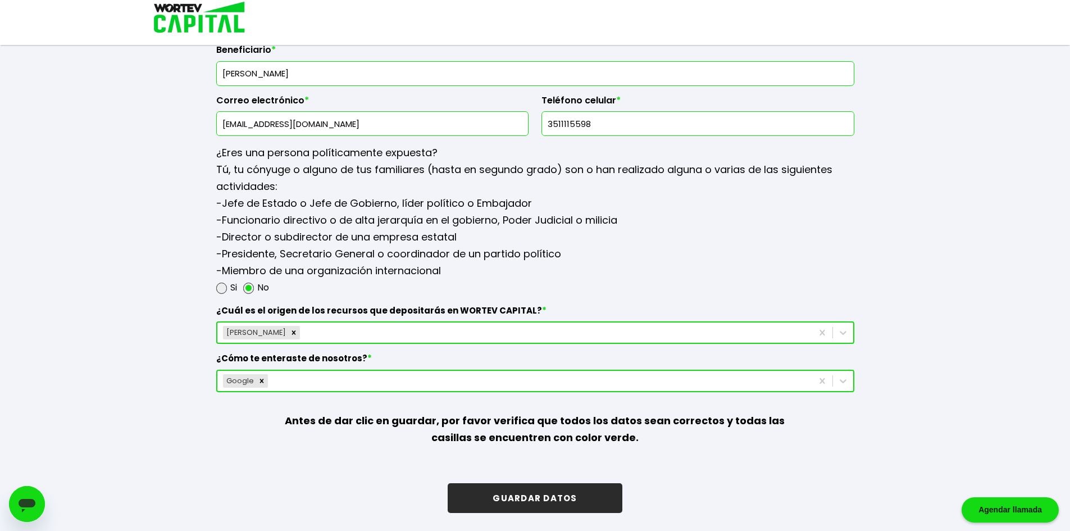
click at [524, 498] on button "GUARDAR DATOS" at bounding box center [535, 498] width 174 height 30
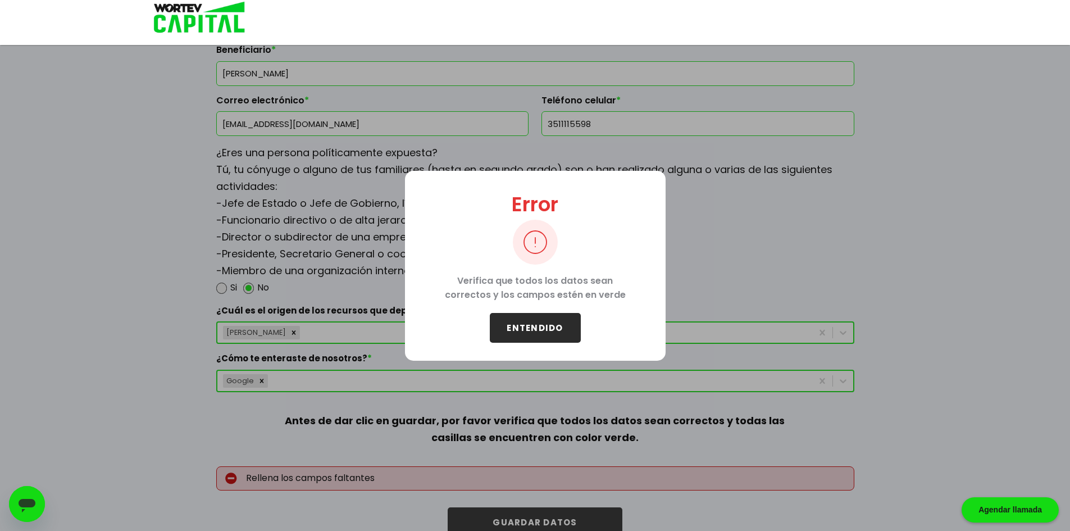
click at [532, 320] on button "ENTENDIDO" at bounding box center [535, 328] width 91 height 30
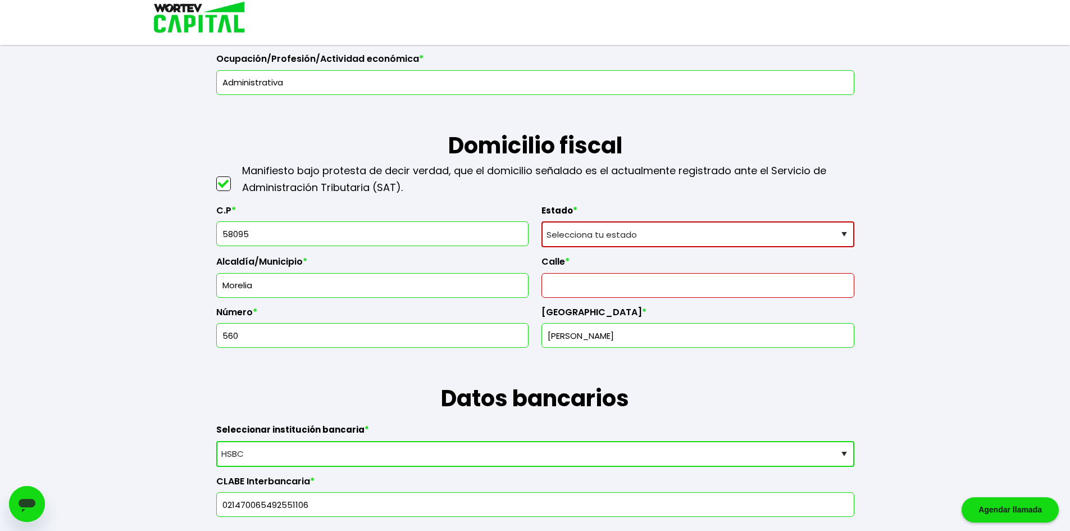
scroll to position [243, 0]
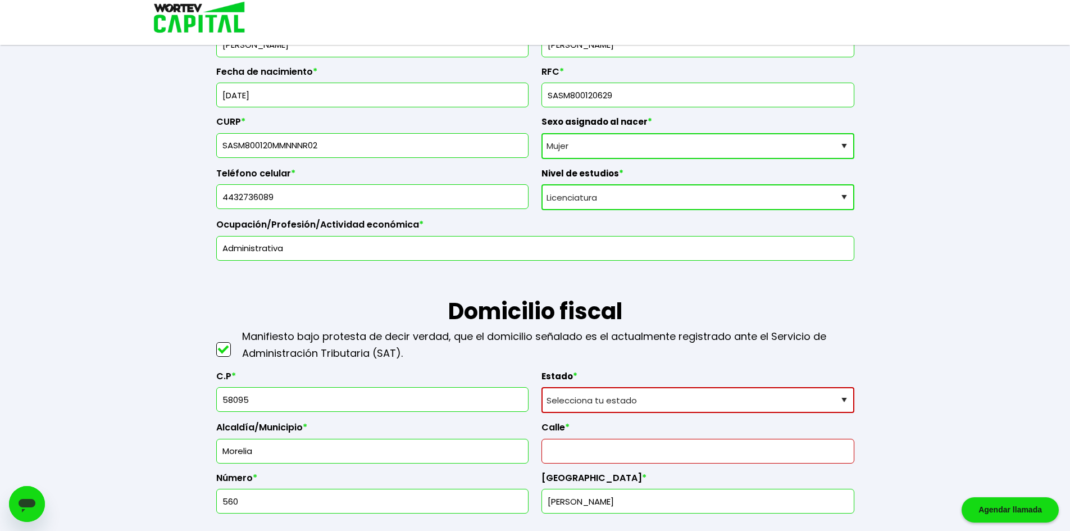
click at [611, 401] on select "Selecciona tu estado Aguascalientes Baja California Baja California Sur Campech…" at bounding box center [698, 400] width 313 height 26
select select "MI"
click at [542, 387] on select "Selecciona tu estado Aguascalientes Baja California Baja California Sur Campech…" at bounding box center [698, 400] width 313 height 26
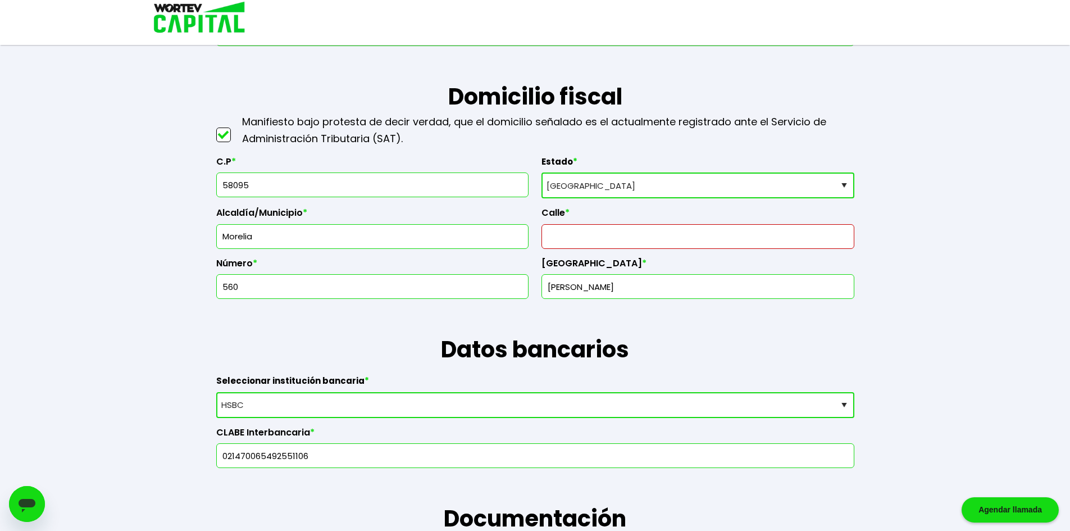
scroll to position [468, 0]
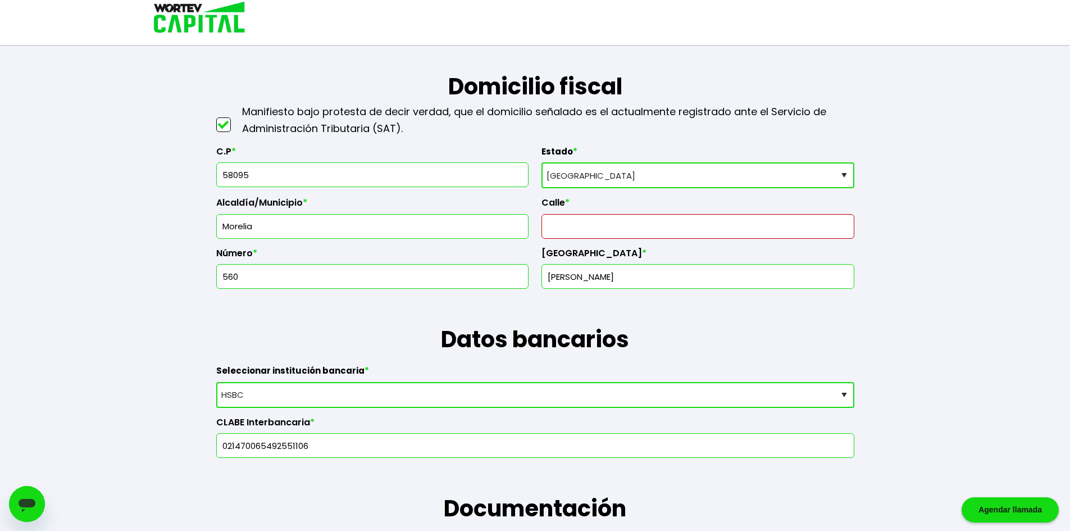
click at [581, 224] on input "text" at bounding box center [698, 227] width 303 height 24
type input "a"
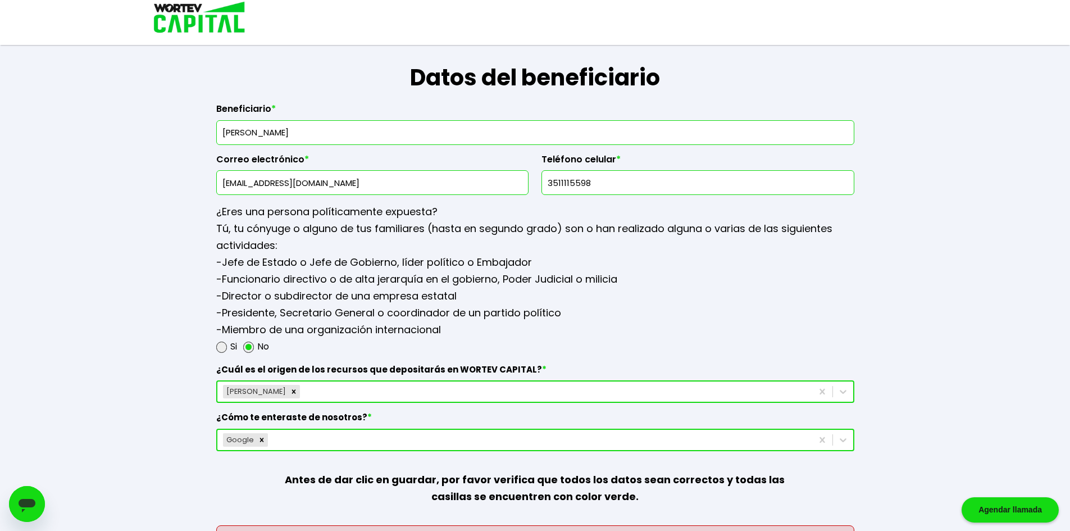
scroll to position [1391, 0]
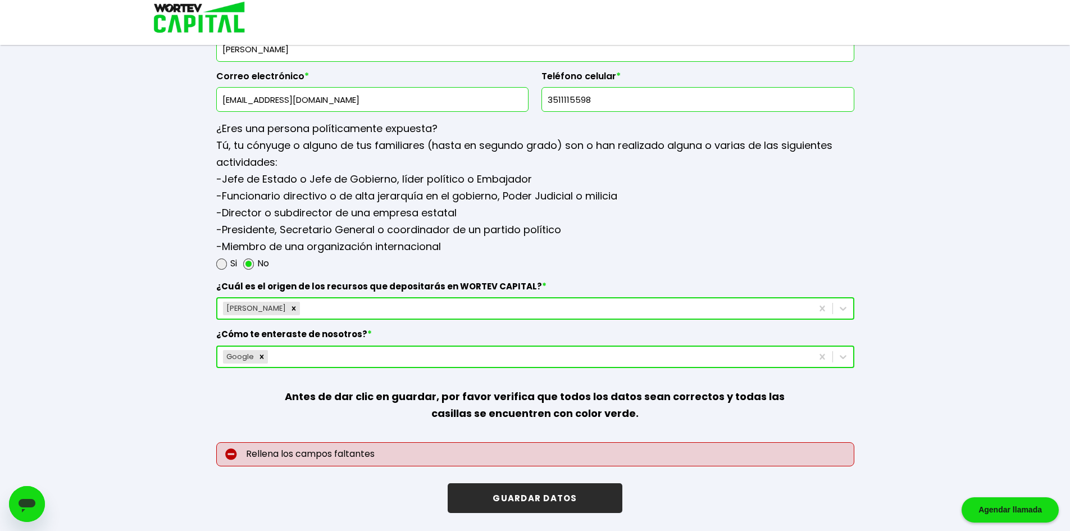
type input "Av. America Mexicana"
click at [525, 505] on button "GUARDAR DATOS" at bounding box center [535, 498] width 174 height 30
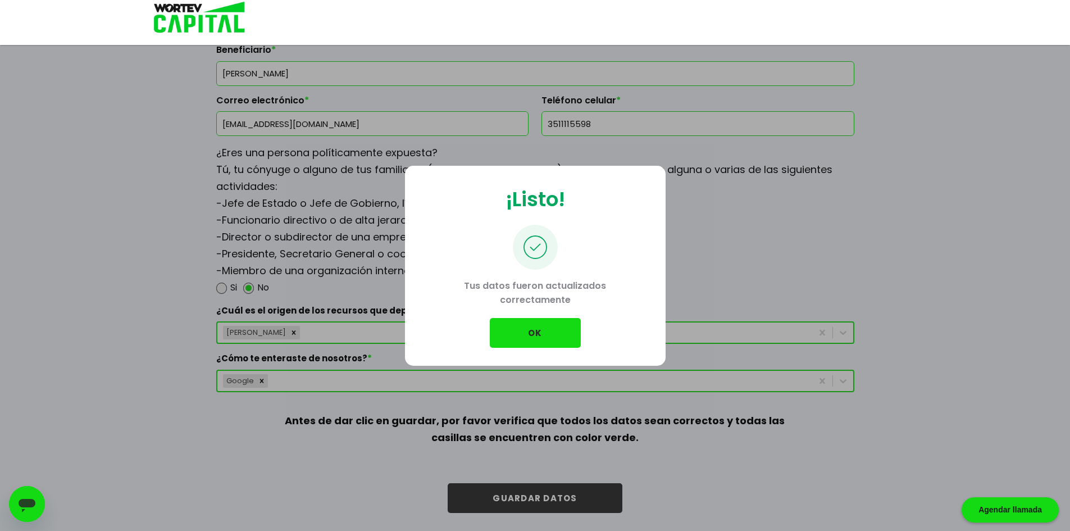
click at [542, 330] on button "OK" at bounding box center [535, 333] width 91 height 30
